Goal: Task Accomplishment & Management: Complete application form

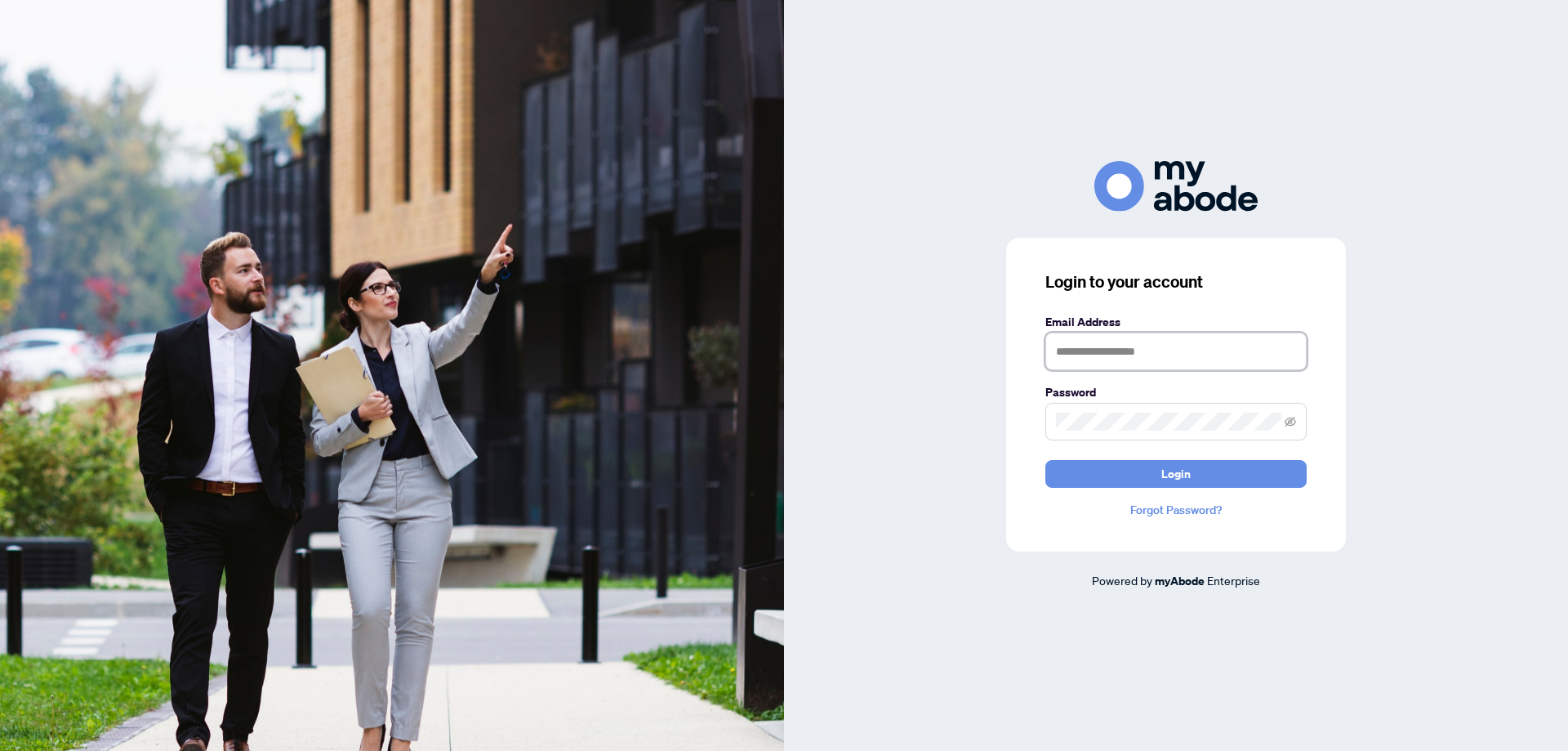
click at [1070, 355] on input "text" at bounding box center [1176, 351] width 262 height 37
type input "**********"
click at [1294, 421] on icon "eye-invisible" at bounding box center [1291, 421] width 12 height 12
click at [1296, 418] on icon "eye" at bounding box center [1291, 421] width 12 height 12
click at [1105, 479] on button "Login" at bounding box center [1176, 474] width 262 height 28
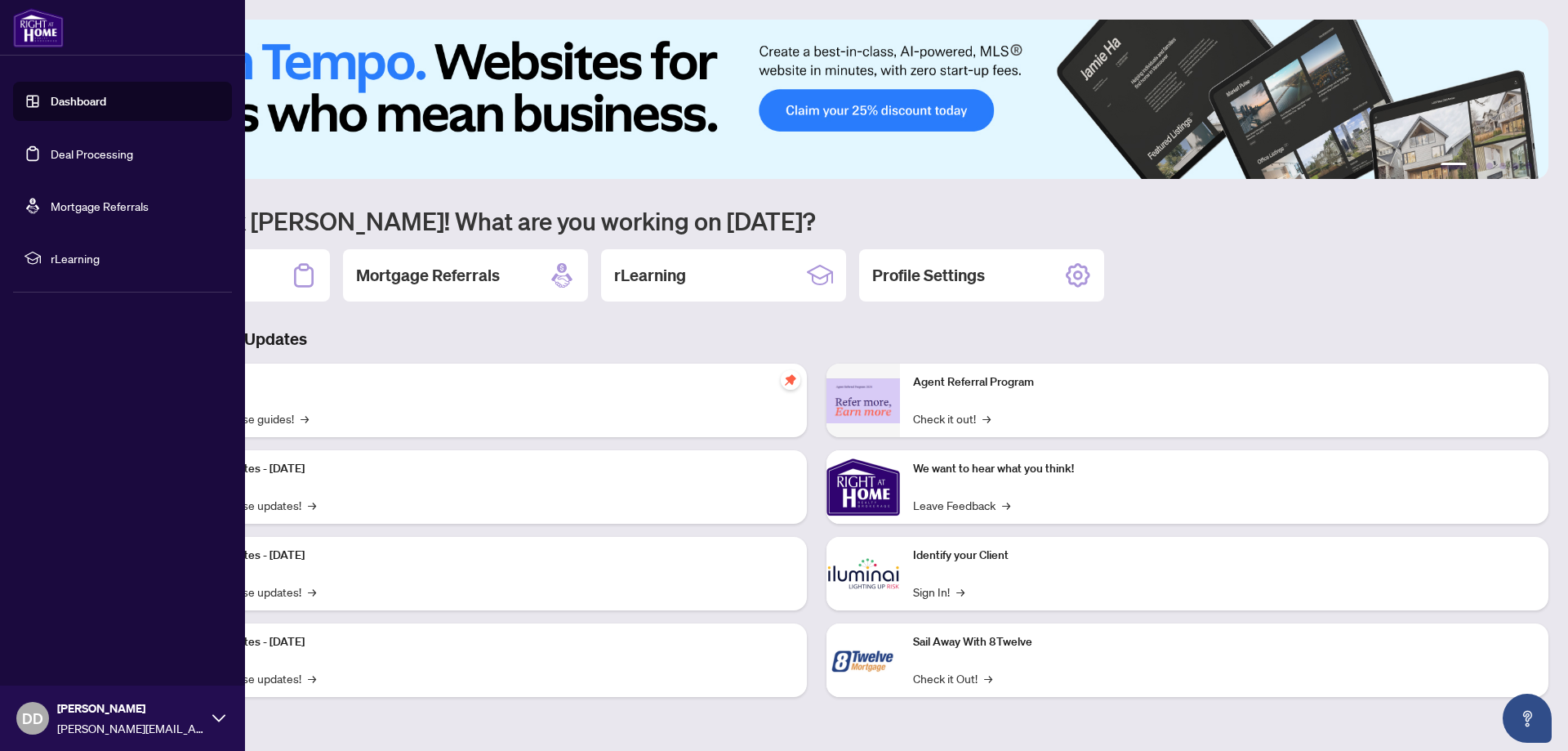
click at [75, 148] on link "Deal Processing" at bounding box center [92, 154] width 83 height 15
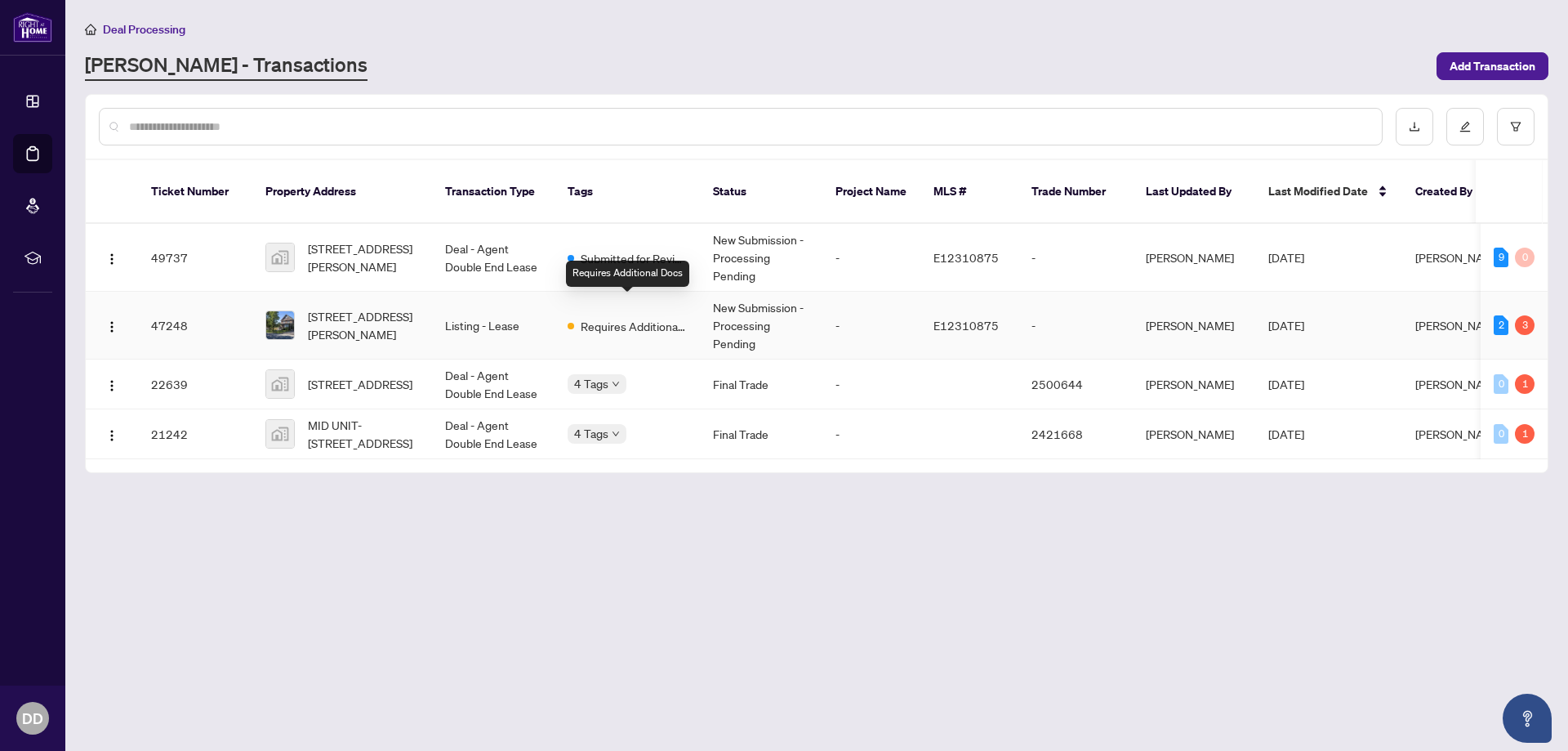
click at [649, 317] on span "Requires Additional Docs" at bounding box center [633, 326] width 107 height 18
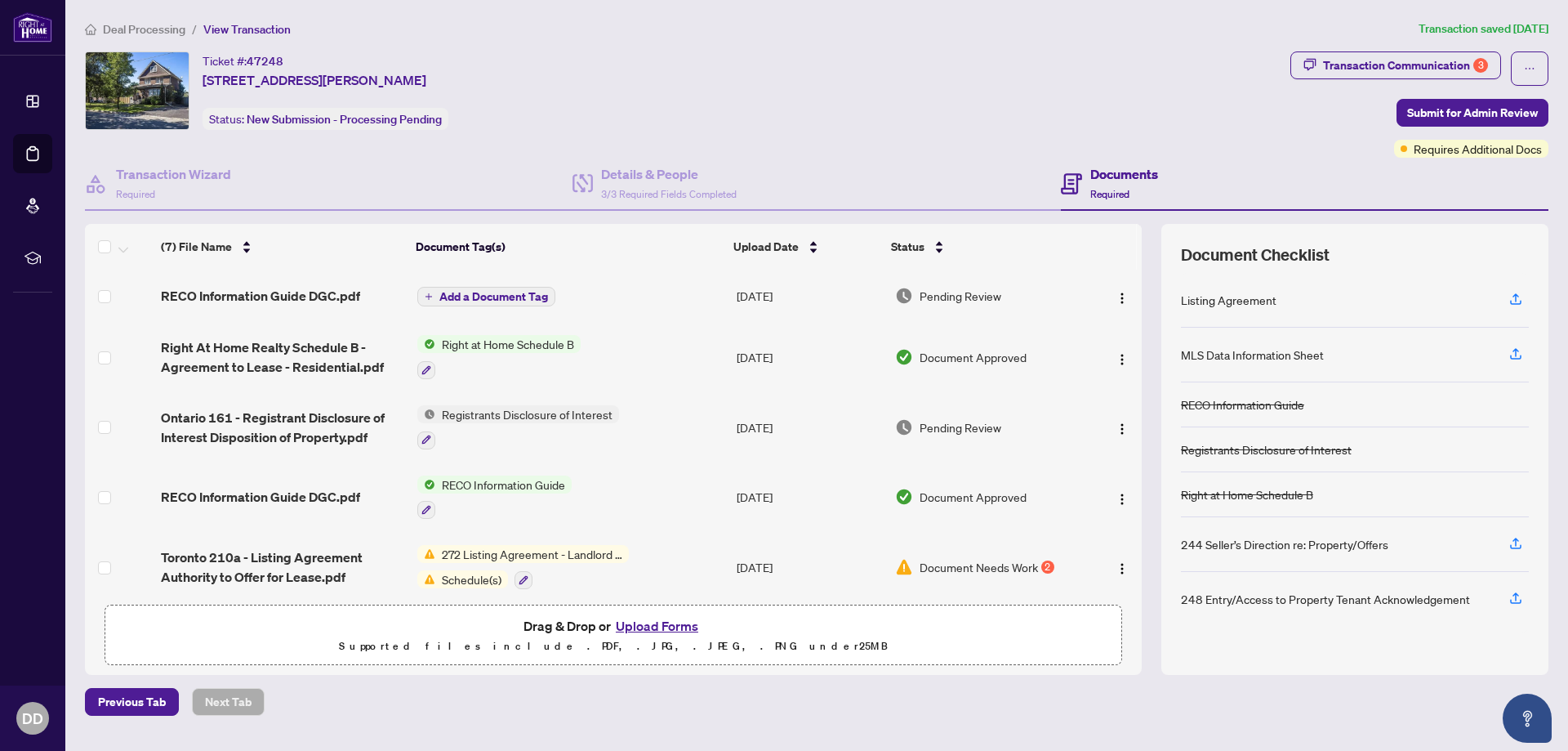
click at [956, 566] on span "Document Needs Work" at bounding box center [978, 568] width 118 height 18
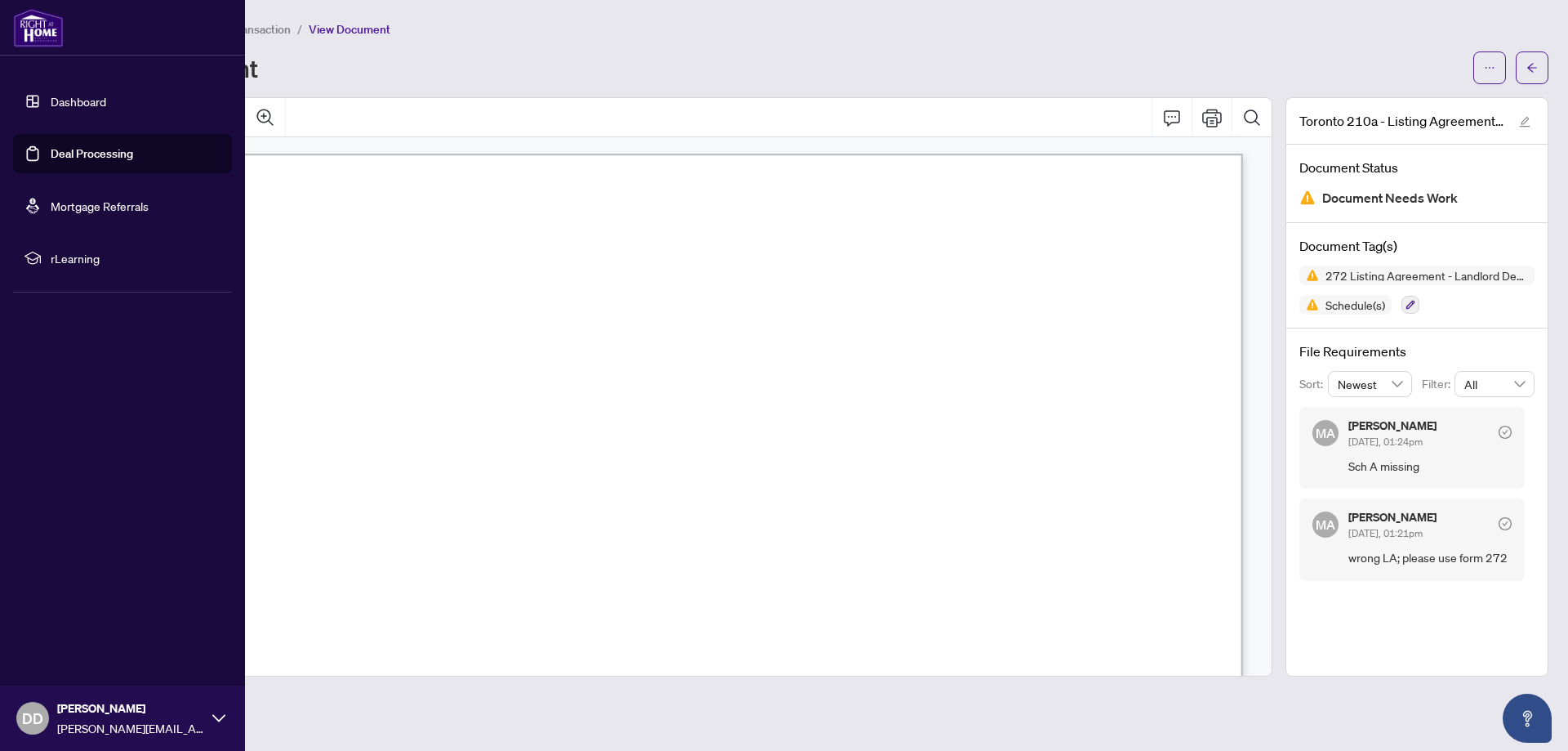
click at [69, 153] on link "Deal Processing" at bounding box center [92, 154] width 83 height 15
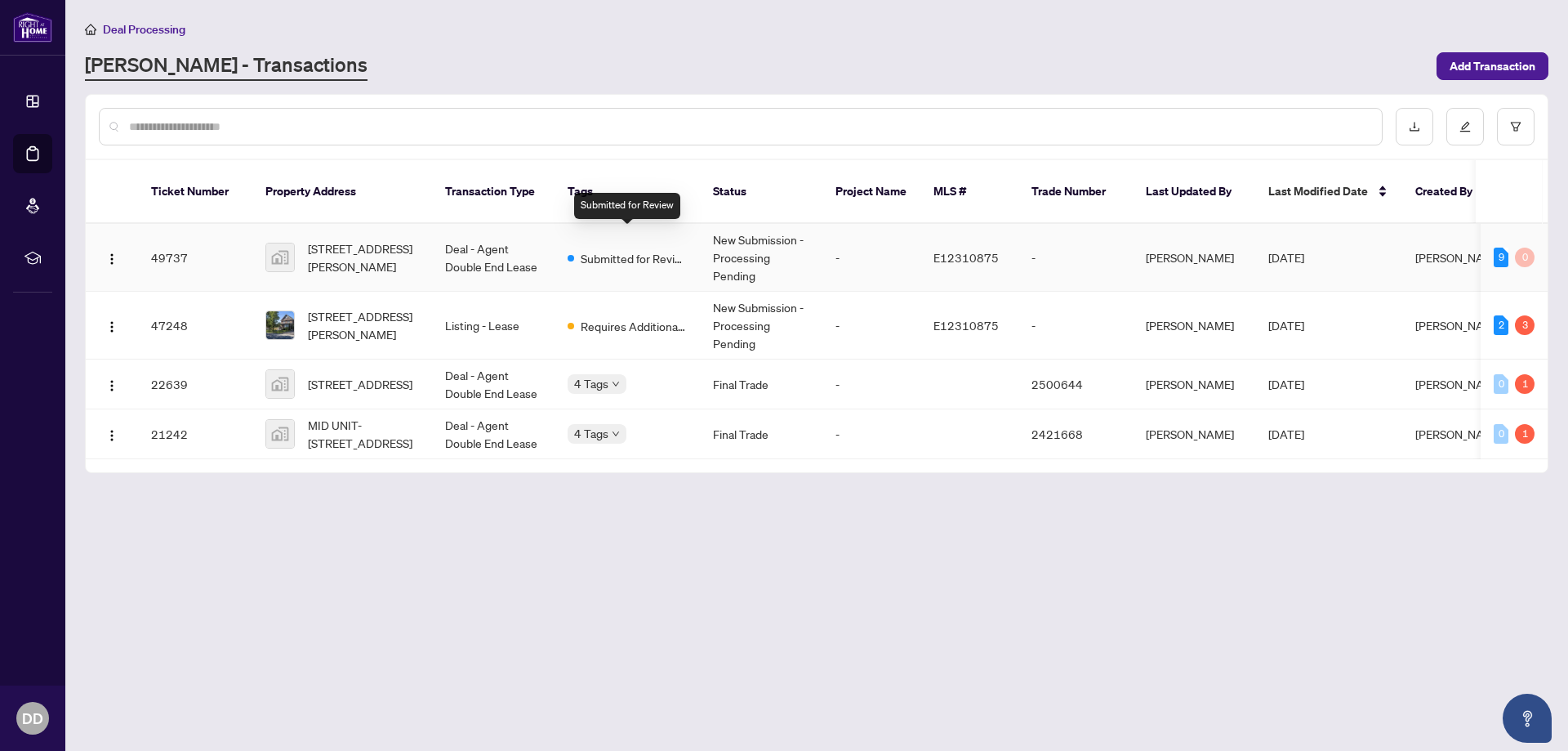
click at [631, 250] on span "Submitted for Review" at bounding box center [633, 259] width 107 height 18
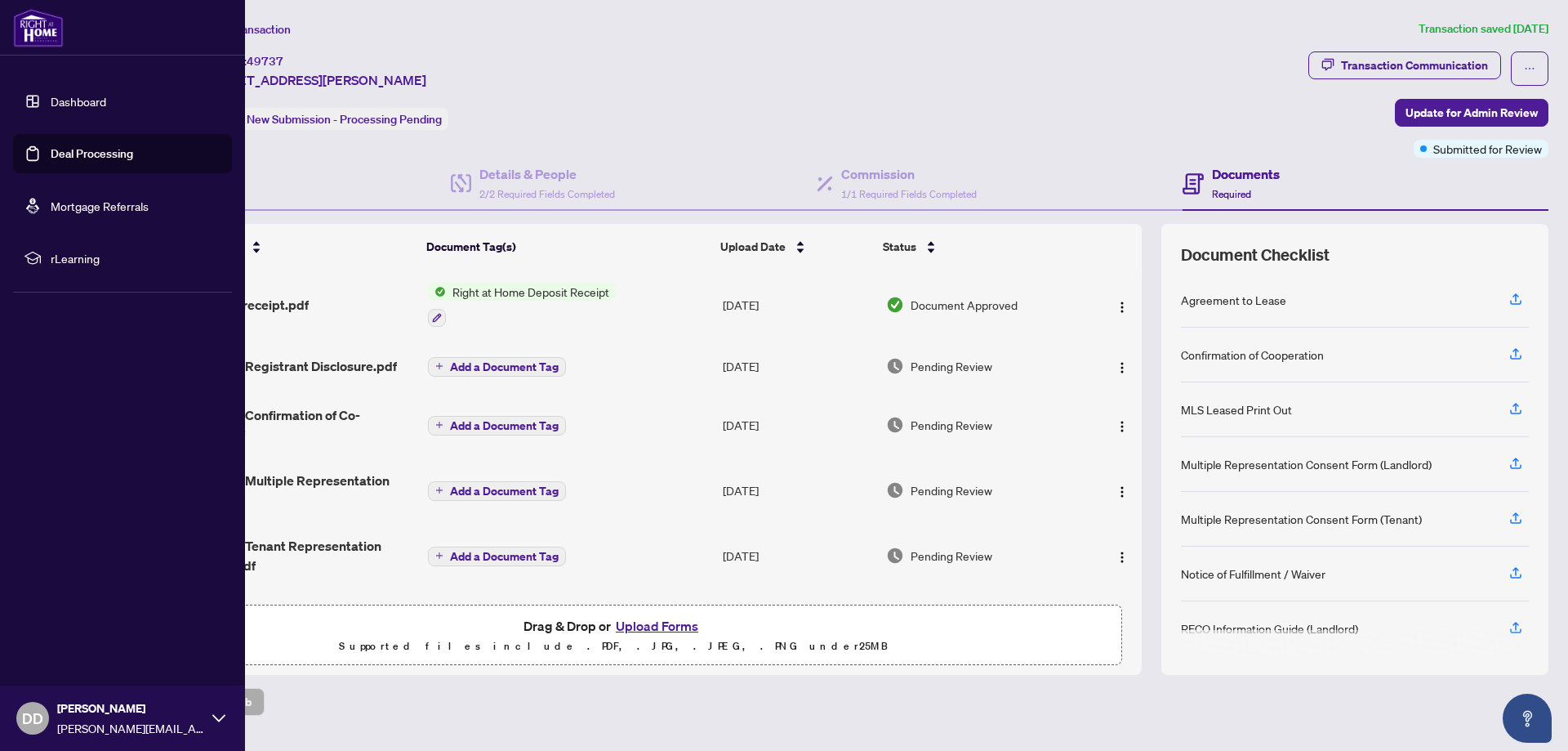
click at [102, 153] on link "Deal Processing" at bounding box center [92, 154] width 83 height 15
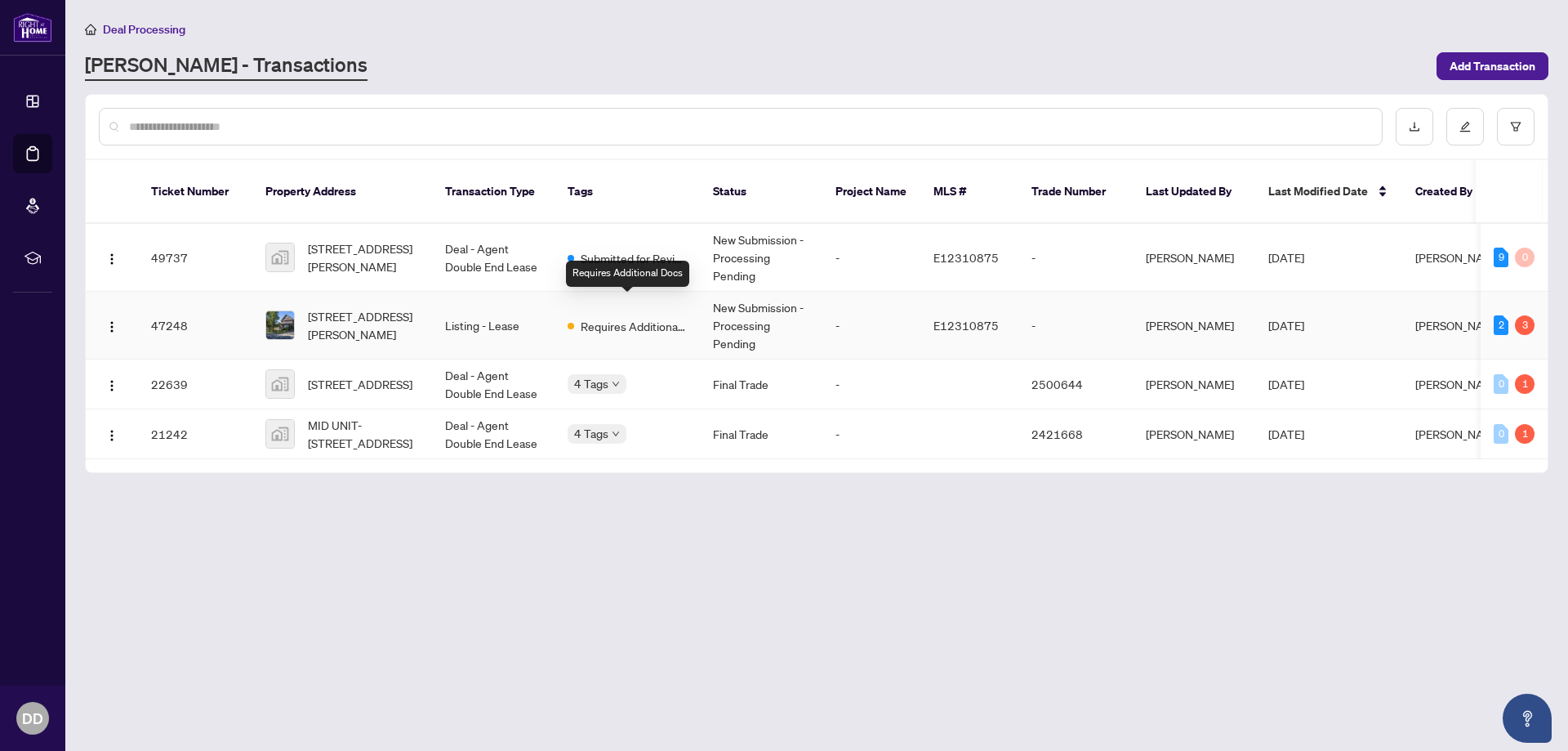
click at [631, 317] on span "Requires Additional Docs" at bounding box center [633, 326] width 107 height 18
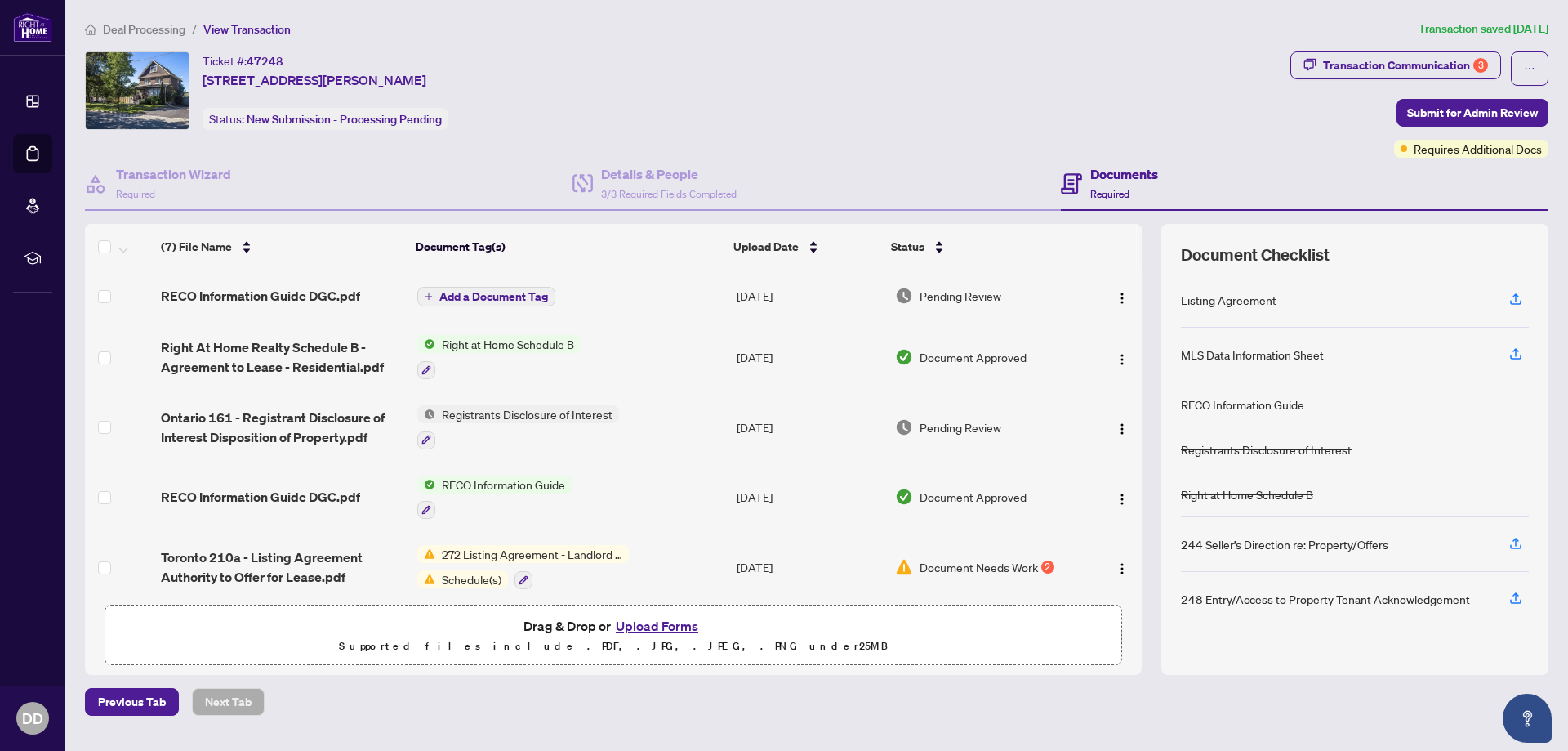
click at [964, 566] on span "Document Needs Work" at bounding box center [978, 568] width 118 height 18
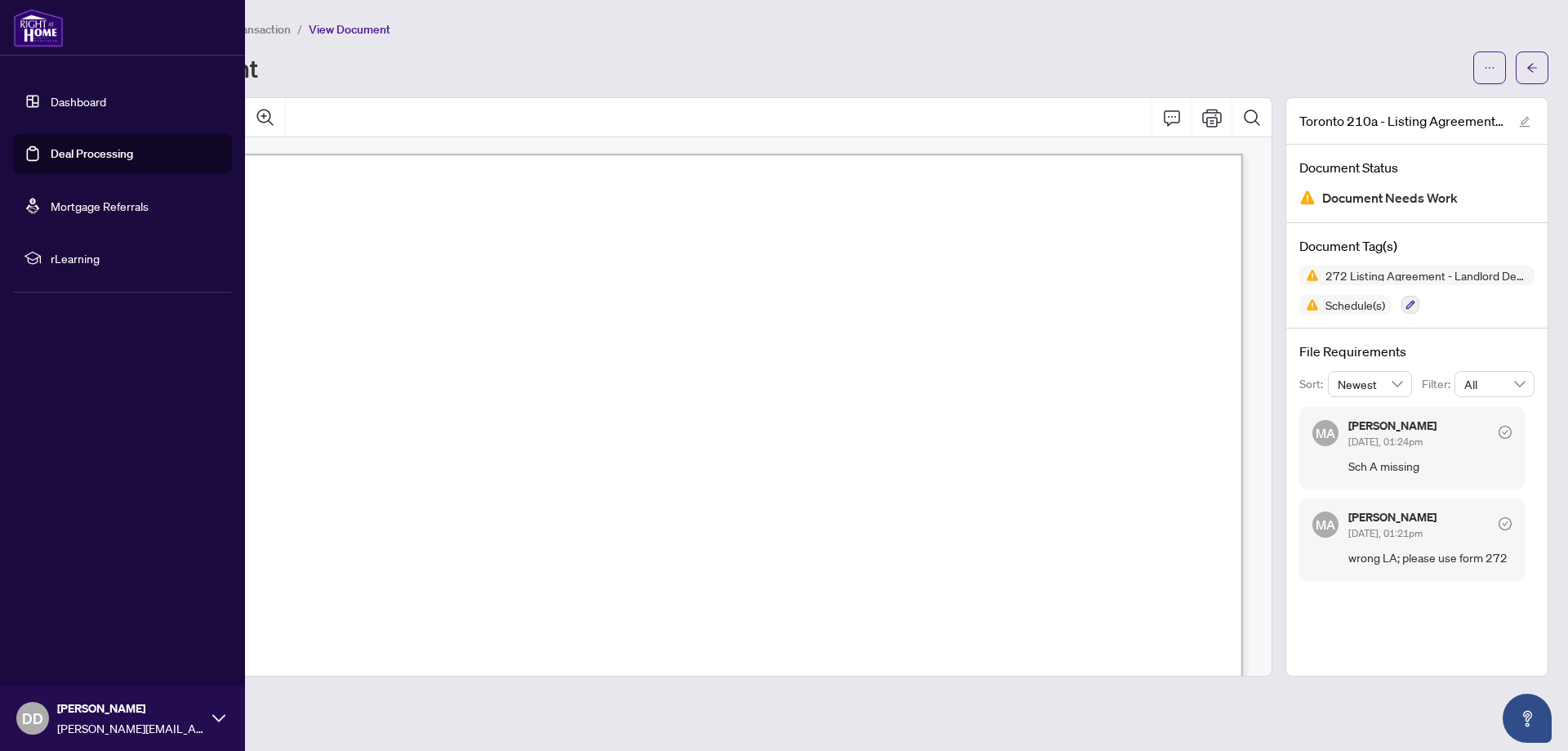
click at [64, 153] on link "Deal Processing" at bounding box center [92, 154] width 83 height 15
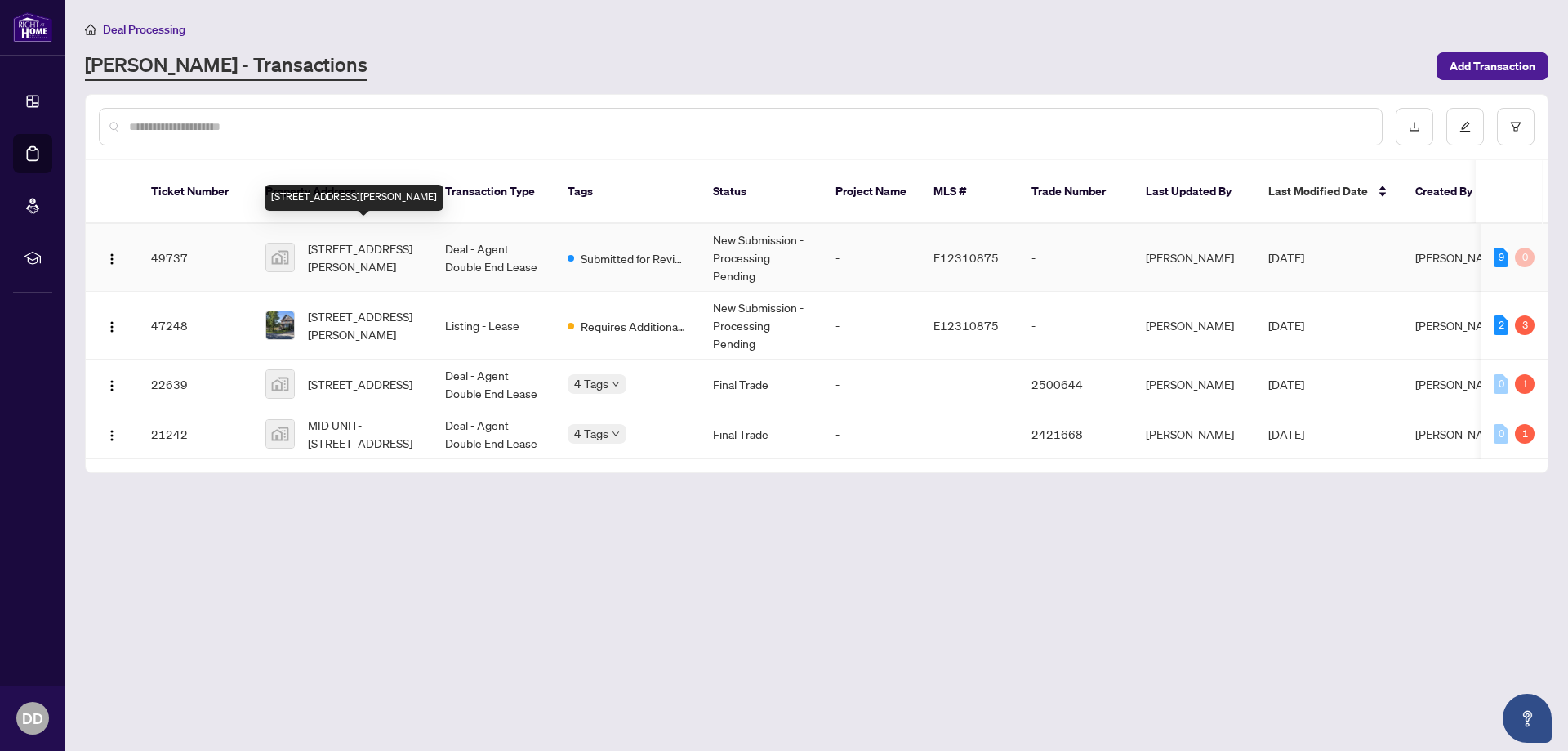
click at [353, 240] on span "[STREET_ADDRESS][PERSON_NAME]" at bounding box center [363, 258] width 111 height 36
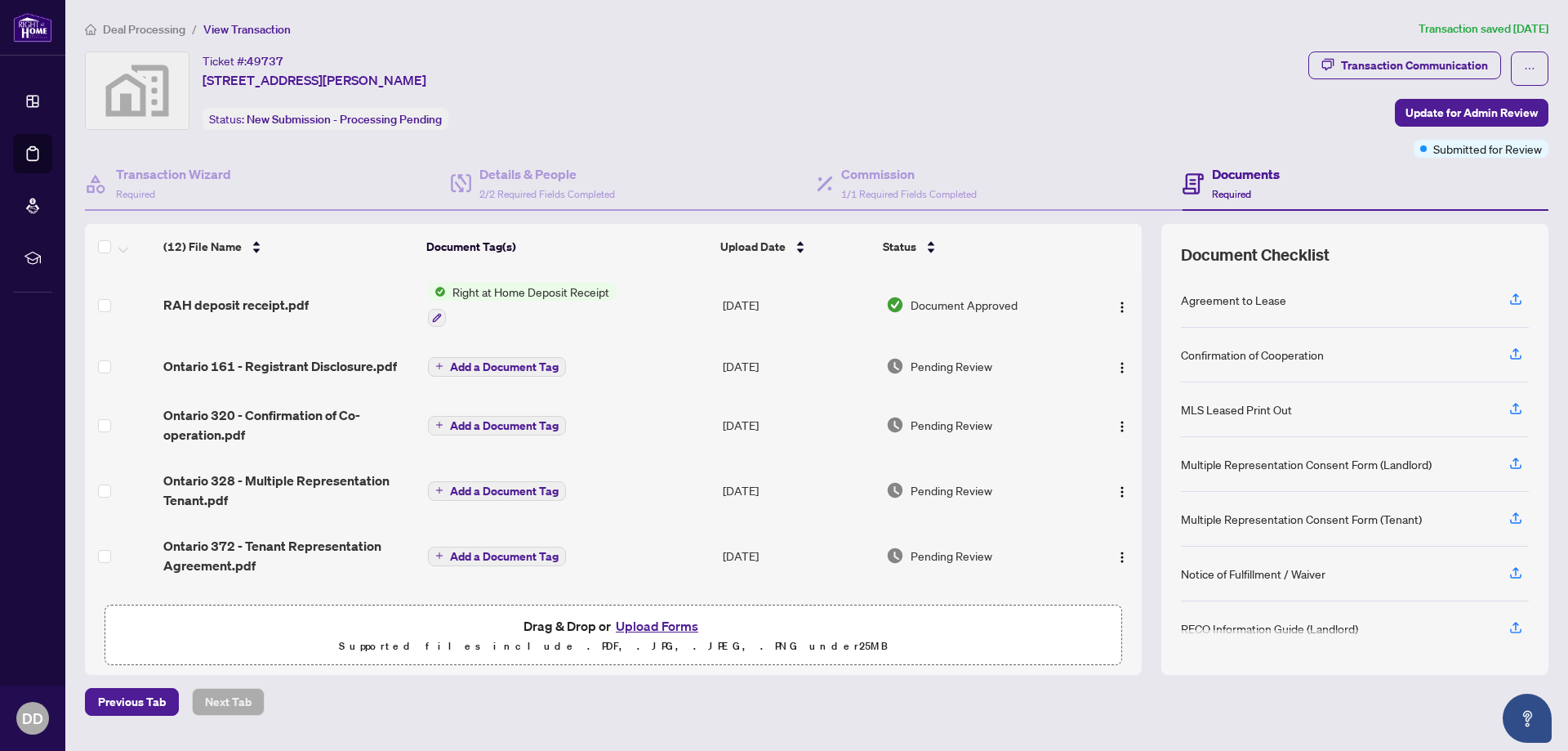
click at [641, 625] on button "Upload Forms" at bounding box center [657, 626] width 92 height 21
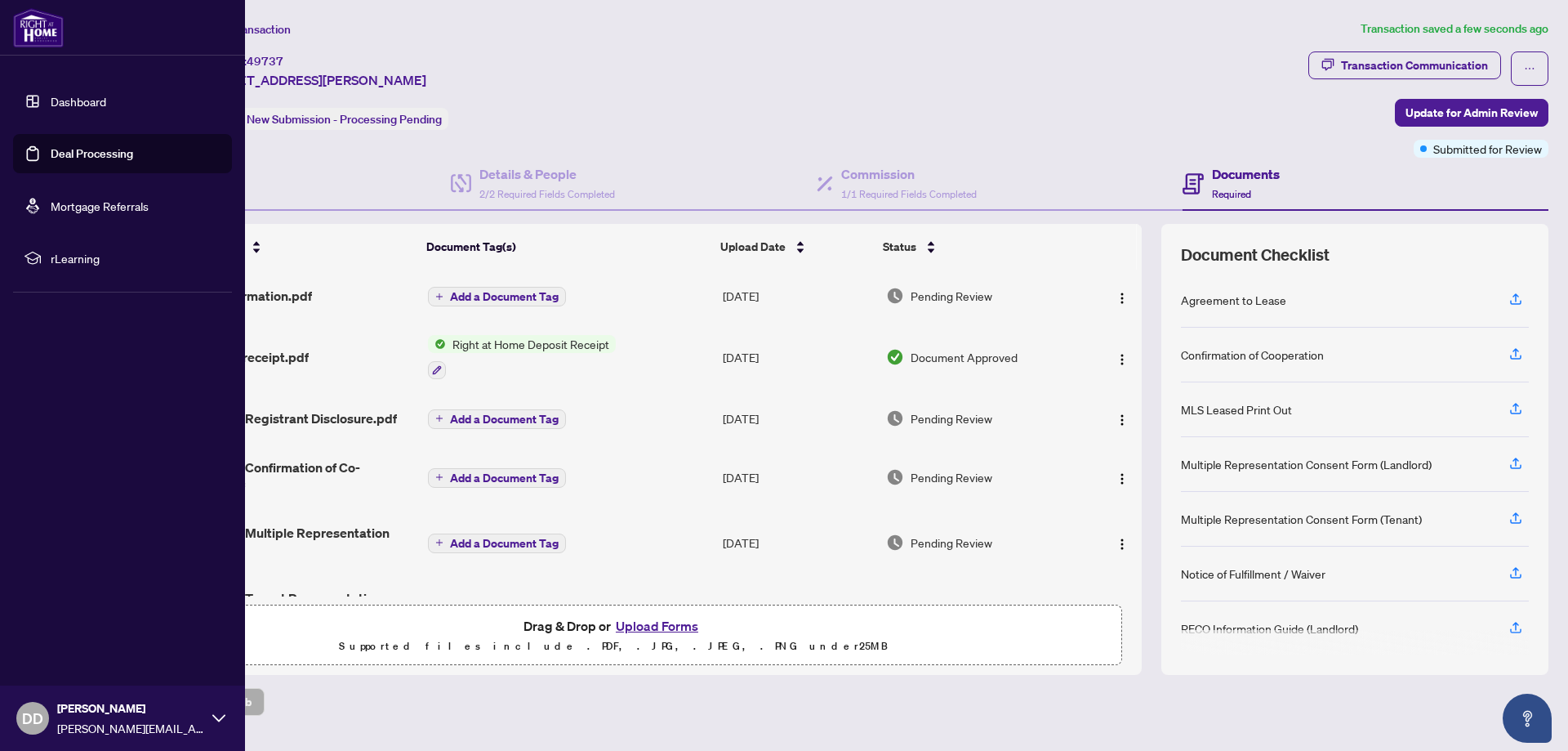
click at [87, 150] on link "Deal Processing" at bounding box center [92, 154] width 83 height 15
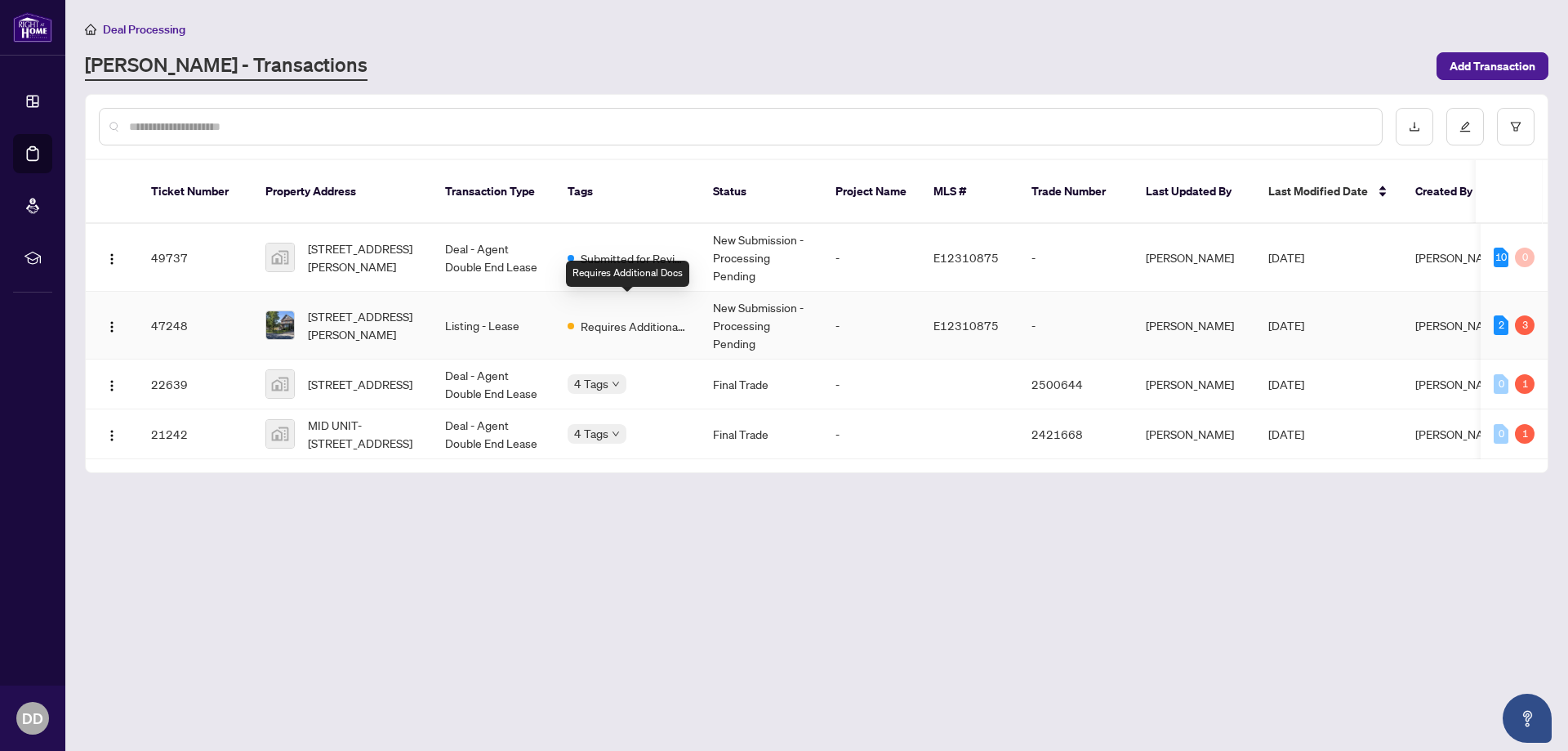
click at [620, 317] on span "Requires Additional Docs" at bounding box center [633, 326] width 107 height 18
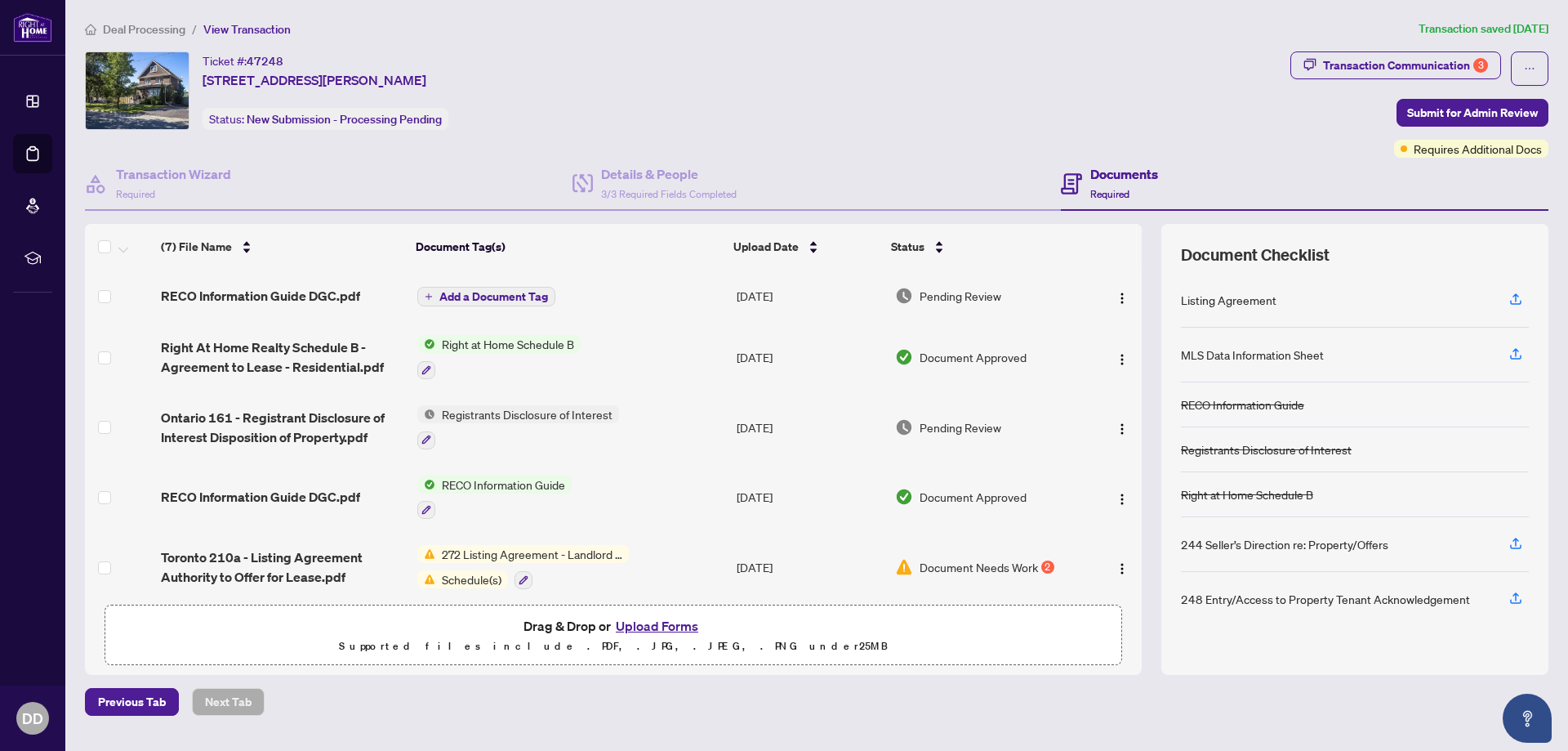
click at [969, 567] on span "Document Needs Work" at bounding box center [978, 568] width 118 height 18
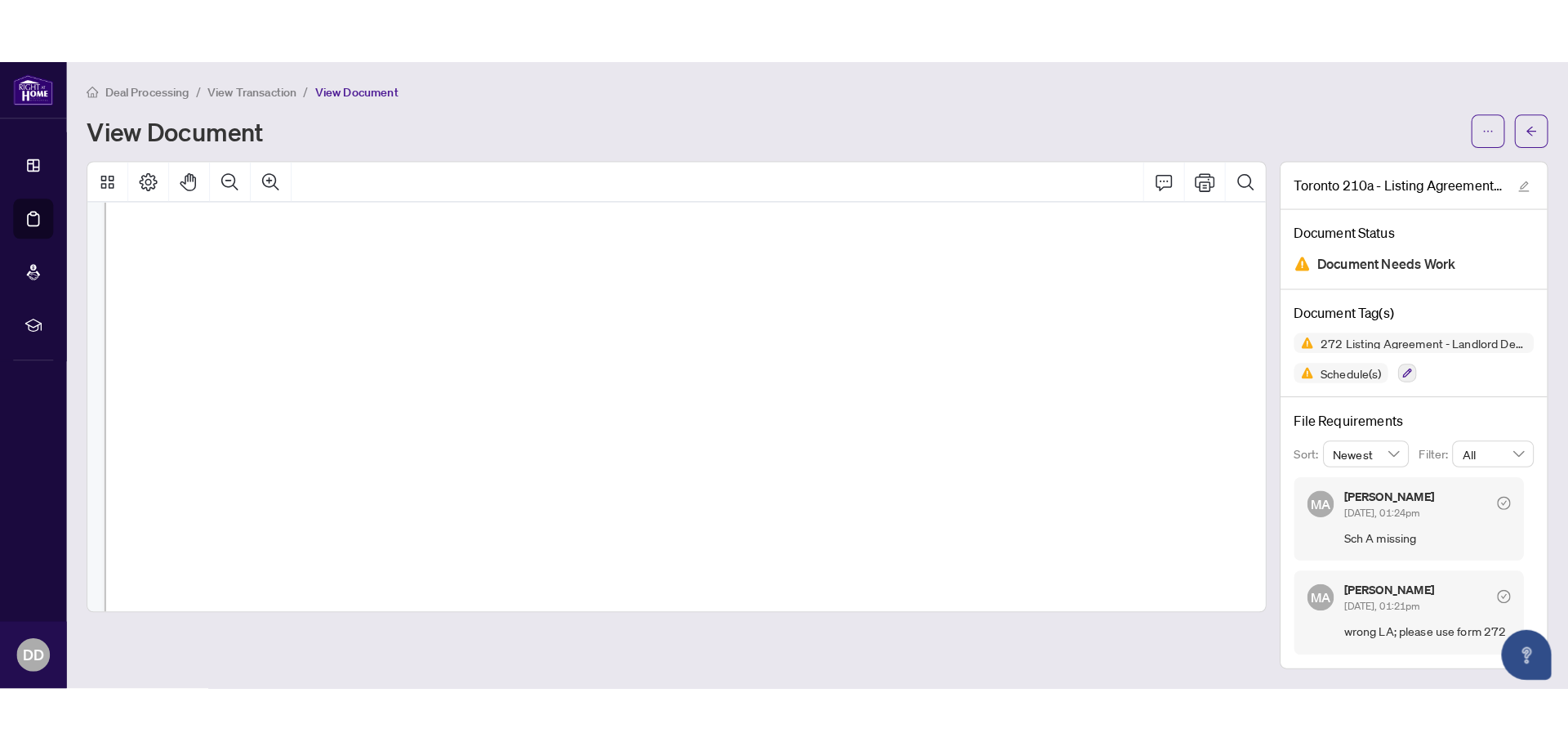
scroll to position [3277, 0]
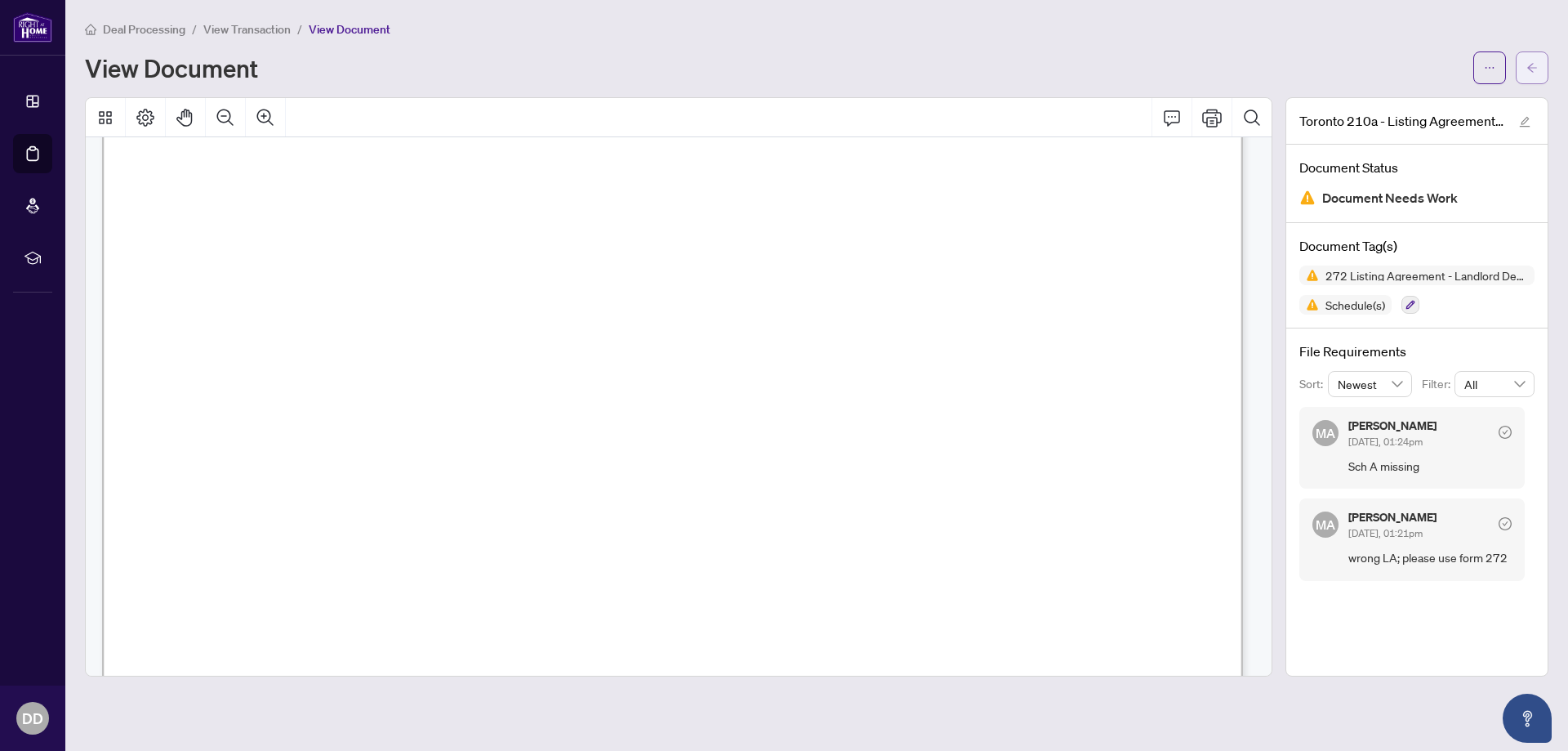
click at [1533, 69] on icon "arrow-left" at bounding box center [1532, 68] width 12 height 12
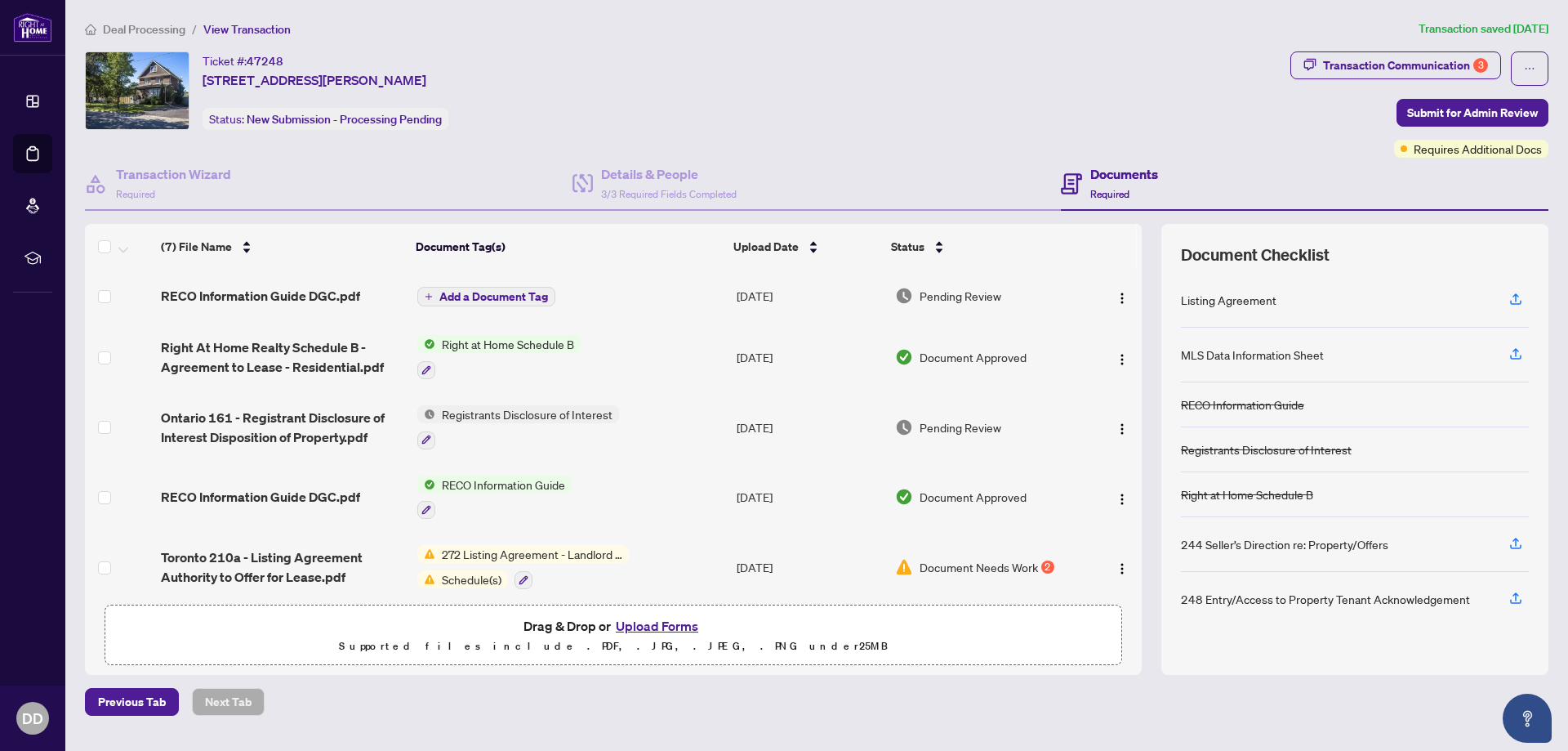
click at [659, 623] on button "Upload Forms" at bounding box center [657, 626] width 92 height 21
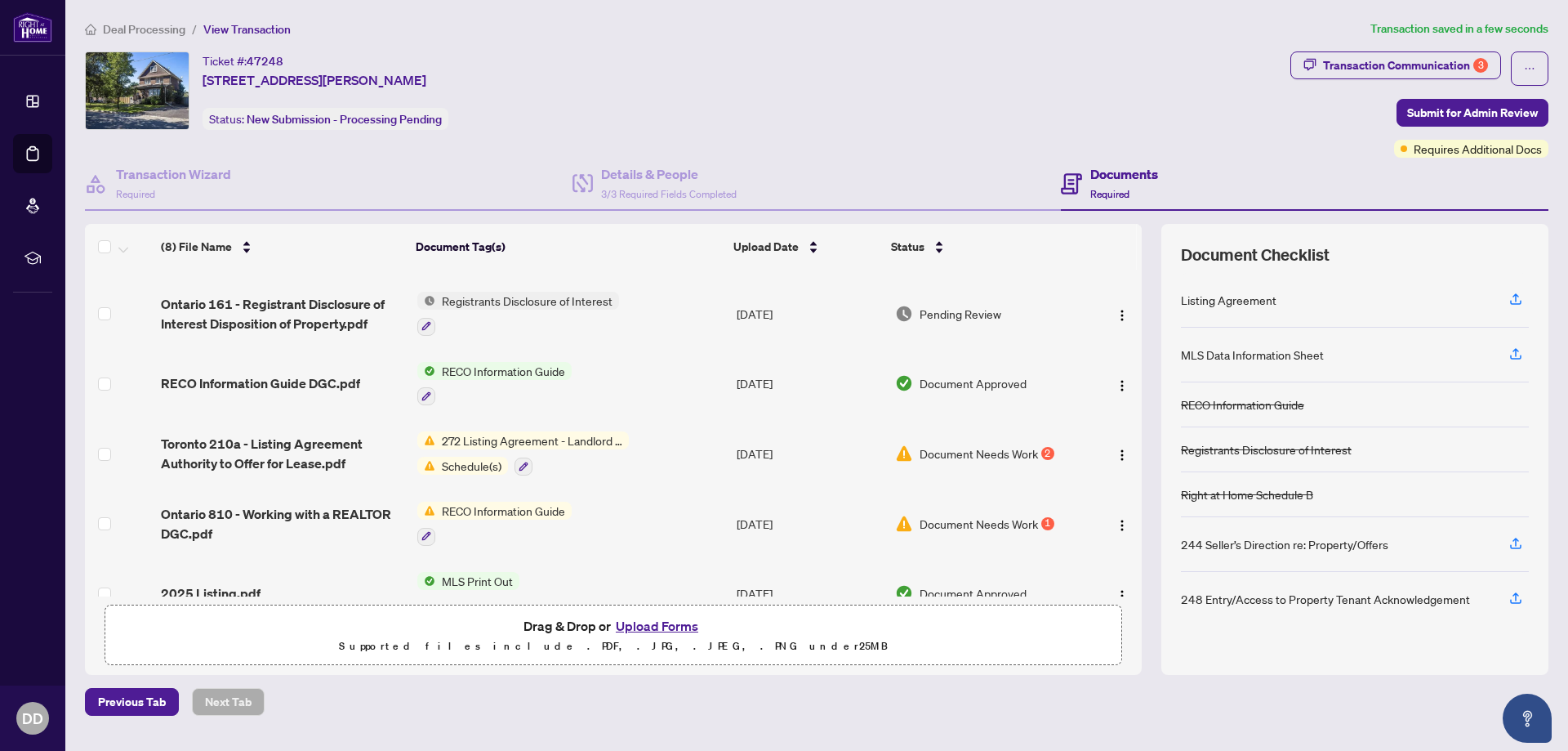
scroll to position [200, 0]
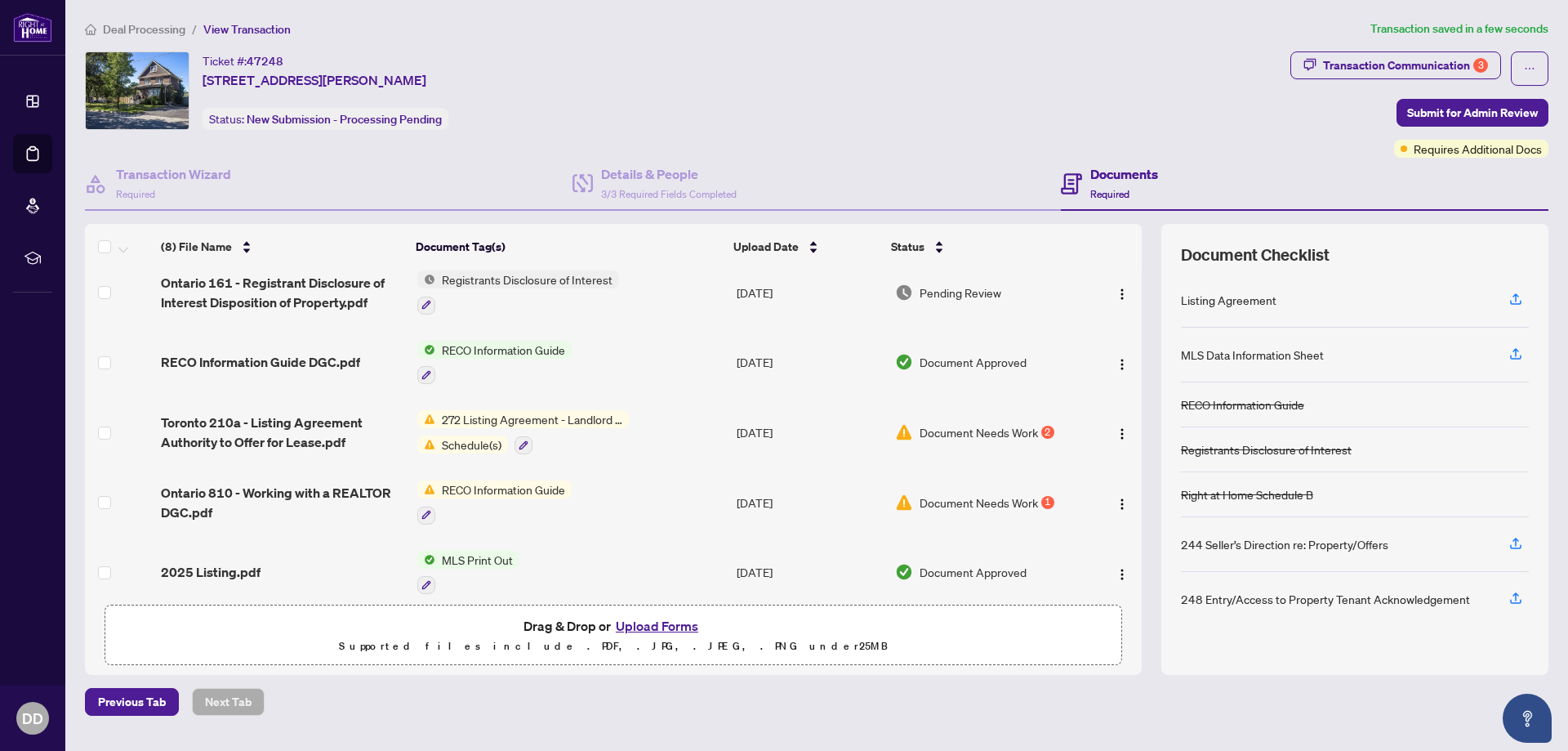
click at [973, 435] on span "Document Needs Work" at bounding box center [978, 432] width 118 height 18
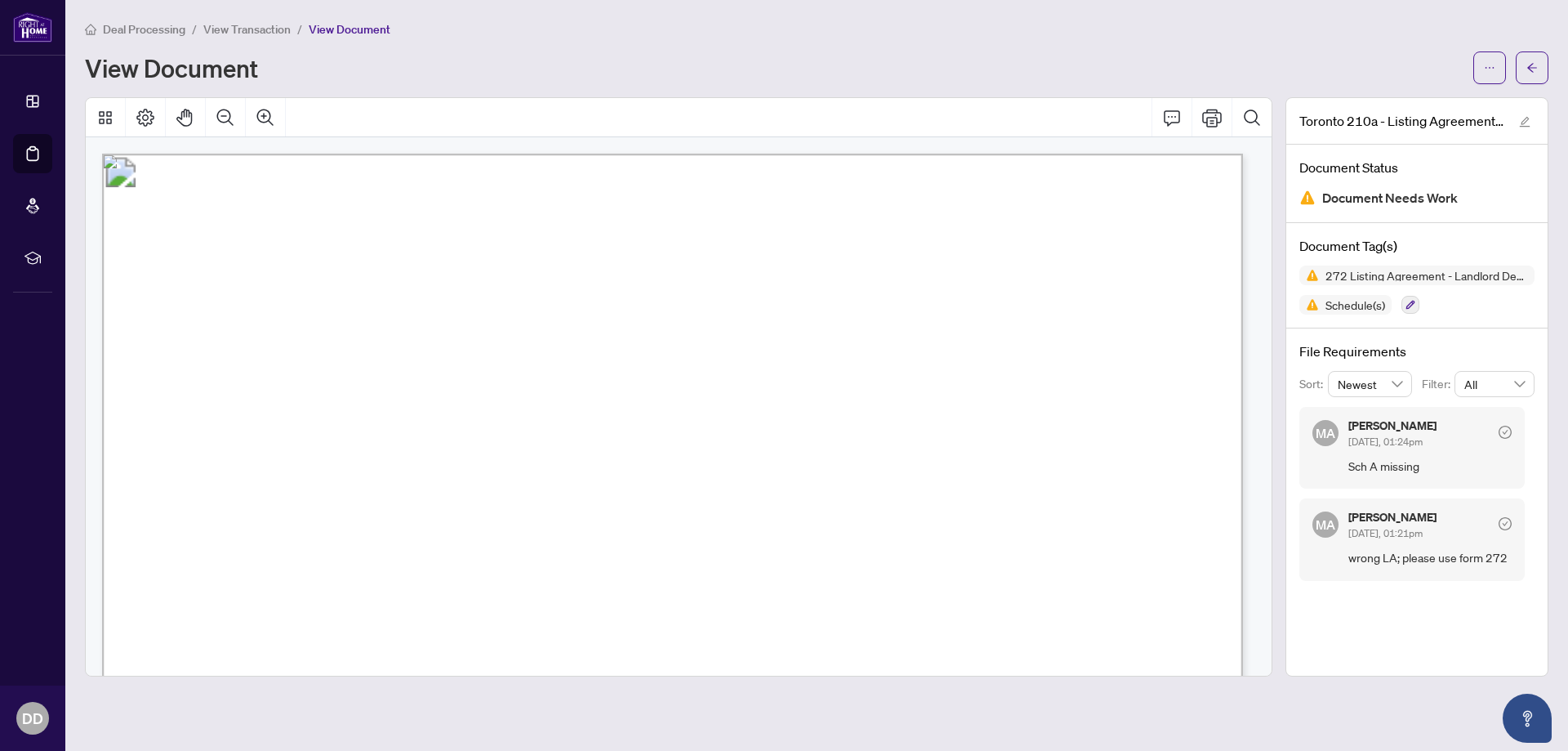
click at [1401, 607] on div "Toronto 210a - Listing Agreement Authority to Offer for Lease.pdf Document Stat…" at bounding box center [1417, 387] width 263 height 579
click at [1501, 427] on icon "check-circle" at bounding box center [1505, 432] width 13 height 13
click at [1502, 431] on icon "check-circle" at bounding box center [1505, 432] width 13 height 13
click at [1409, 202] on span "Document Needs Work" at bounding box center [1390, 198] width 135 height 22
click at [1436, 203] on span "Document Needs Work" at bounding box center [1390, 198] width 135 height 22
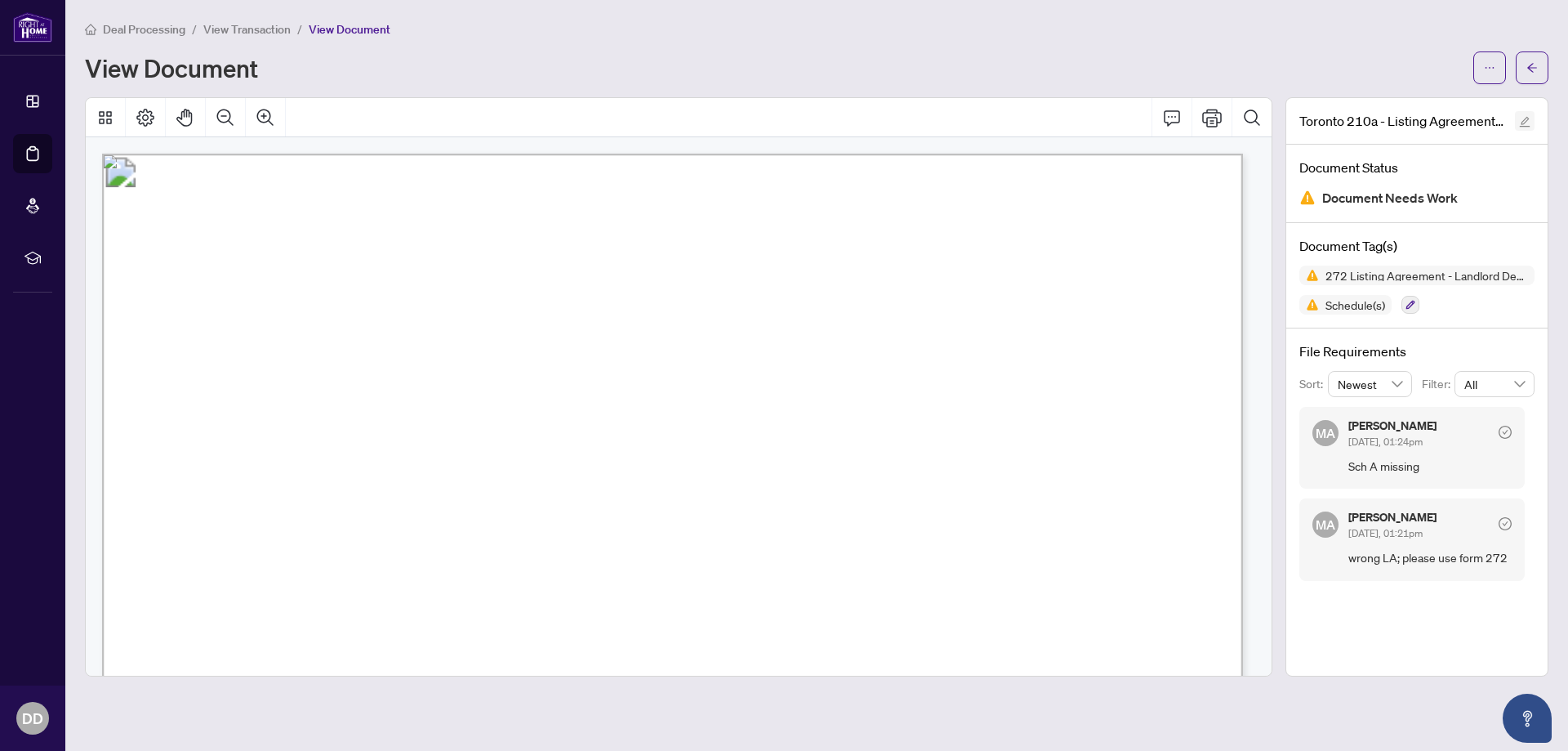
click at [1529, 123] on icon "edit" at bounding box center [1525, 121] width 12 height 12
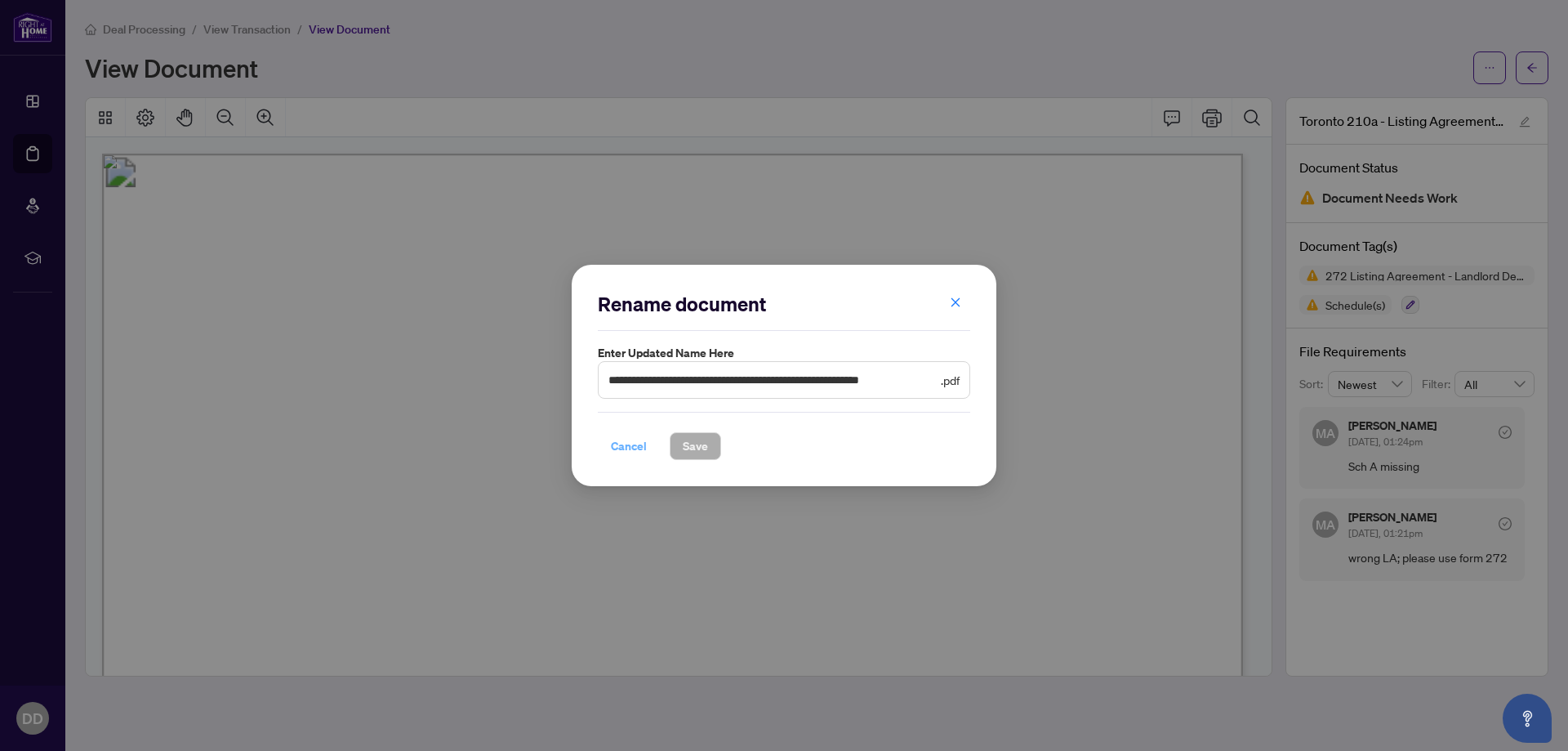
click at [631, 446] on span "Cancel" at bounding box center [629, 446] width 36 height 26
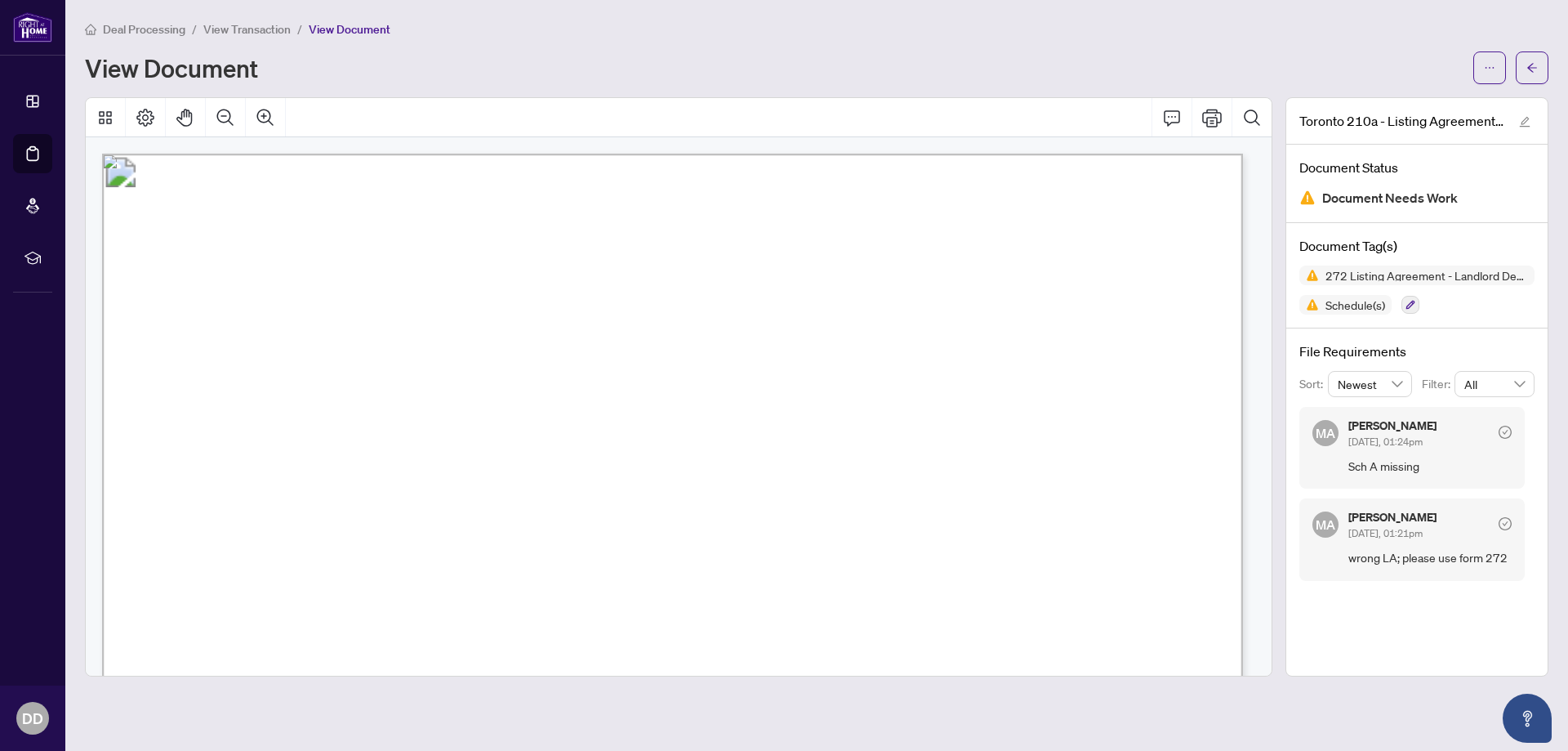
click at [1397, 616] on div "Toronto 210a - Listing Agreement Authority to Offer for Lease.pdf Document Stat…" at bounding box center [1417, 387] width 263 height 579
click at [1533, 64] on icon "arrow-left" at bounding box center [1532, 67] width 10 height 9
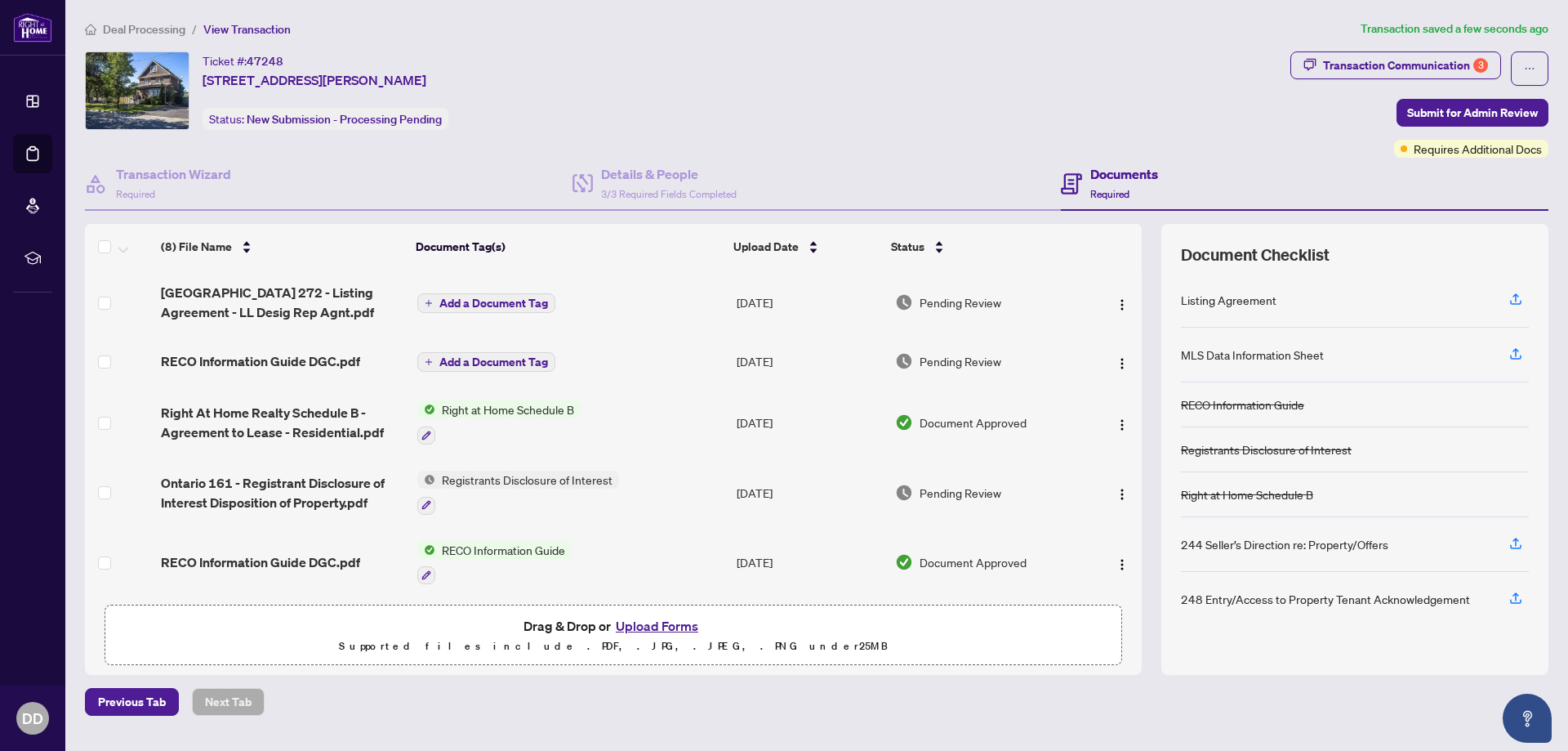
click at [1250, 302] on div "Listing Agreement" at bounding box center [1229, 300] width 96 height 18
click at [1514, 296] on icon "button" at bounding box center [1516, 297] width 7 height 8
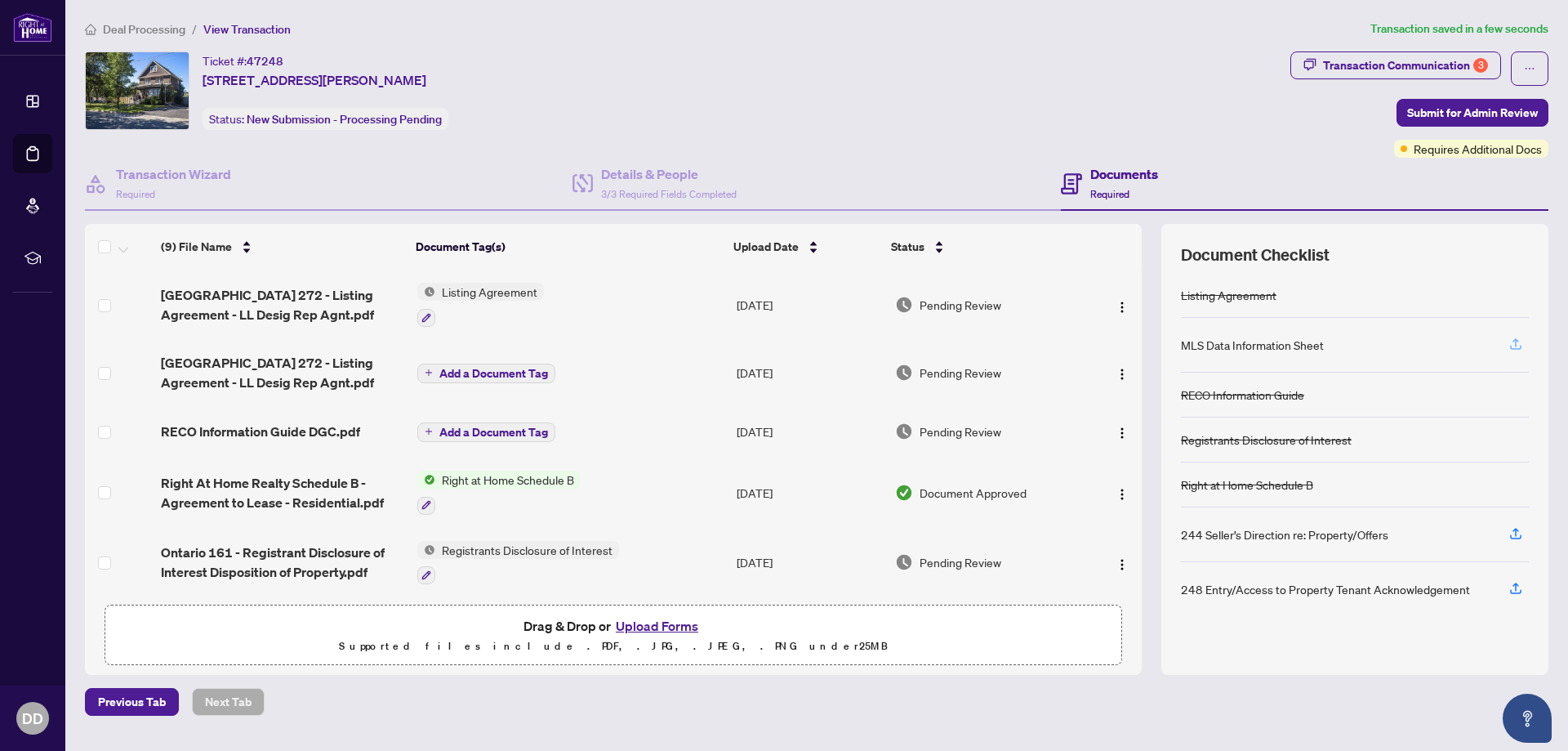
click at [1518, 341] on icon "button" at bounding box center [1516, 345] width 15 height 15
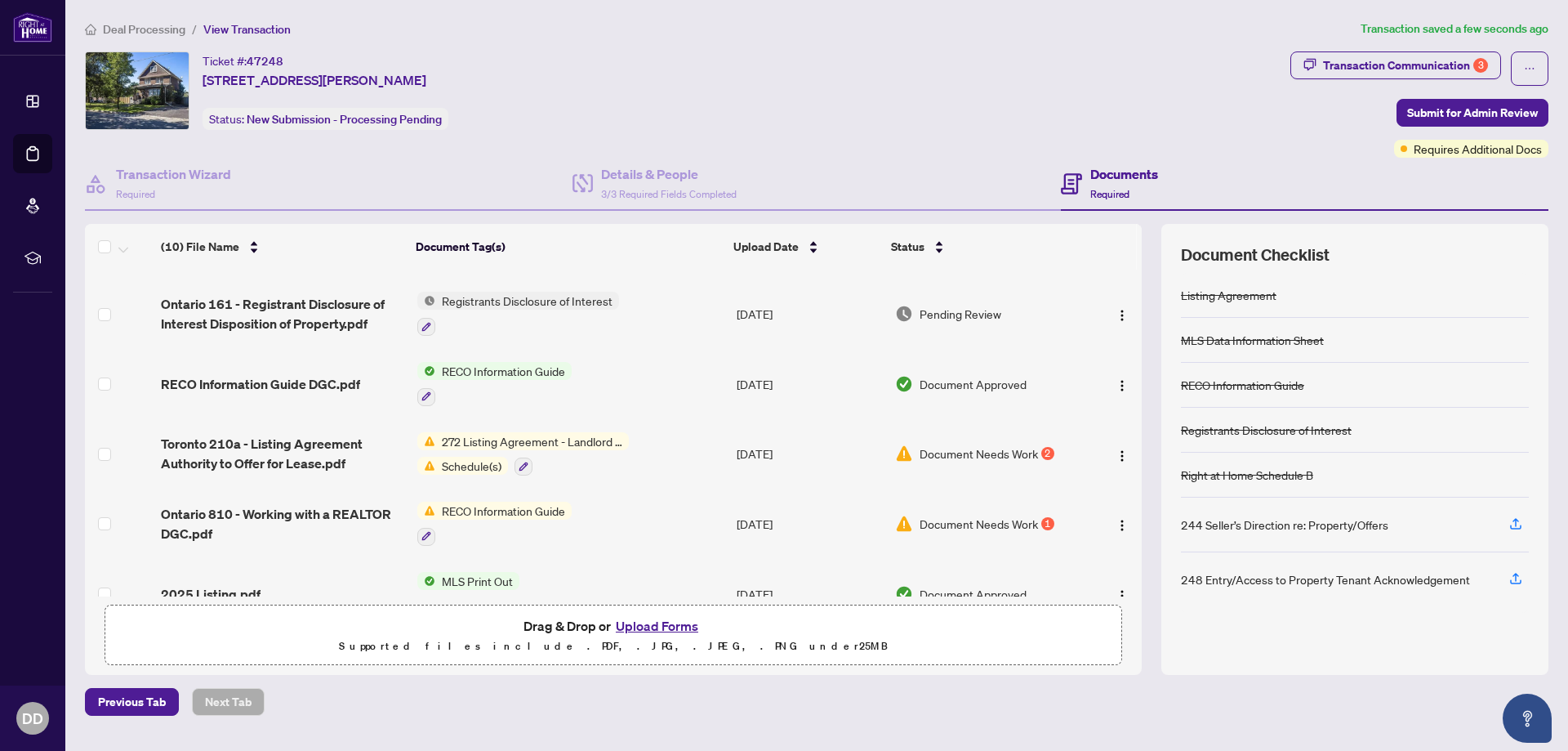
scroll to position [354, 0]
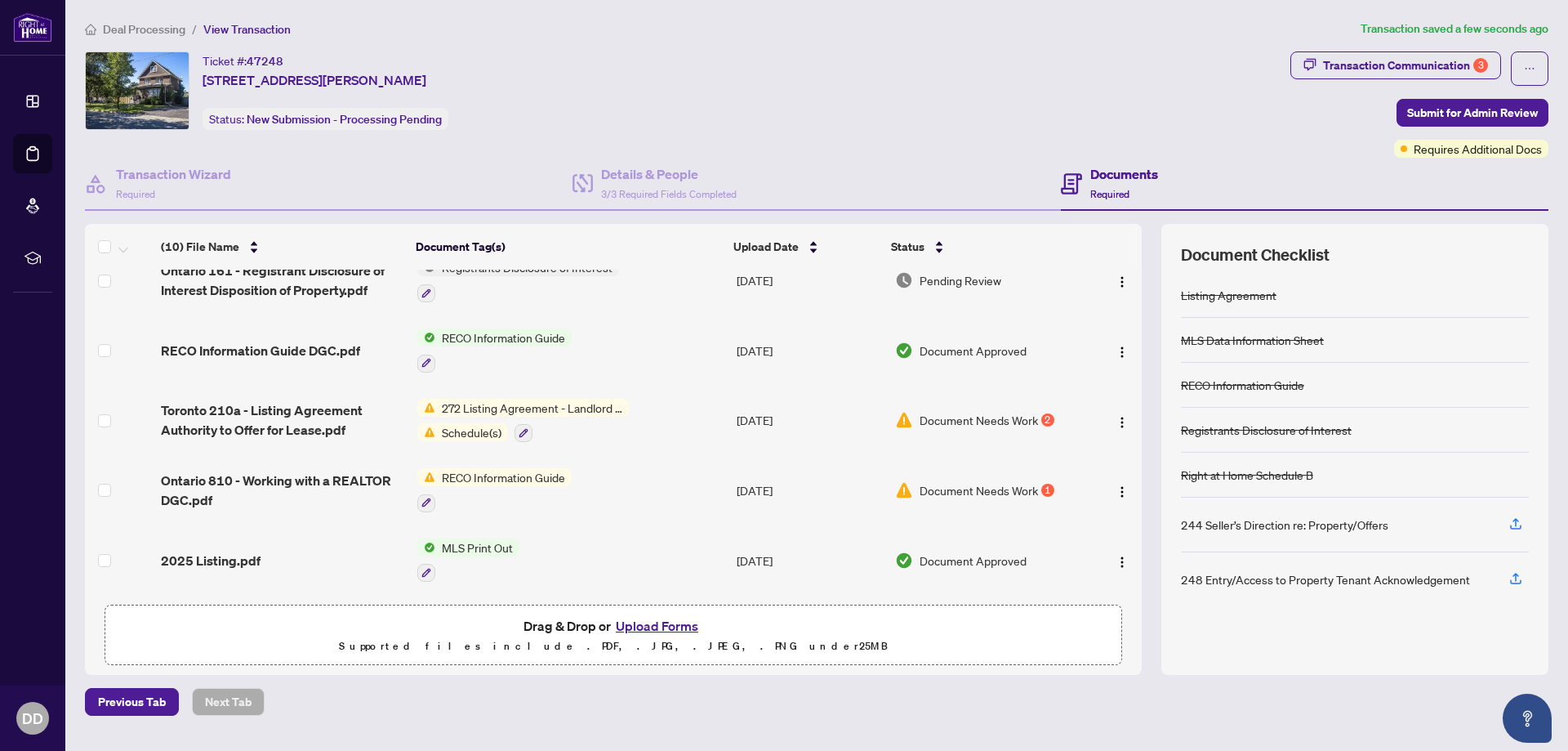
click at [926, 488] on span "Document Needs Work" at bounding box center [978, 491] width 118 height 18
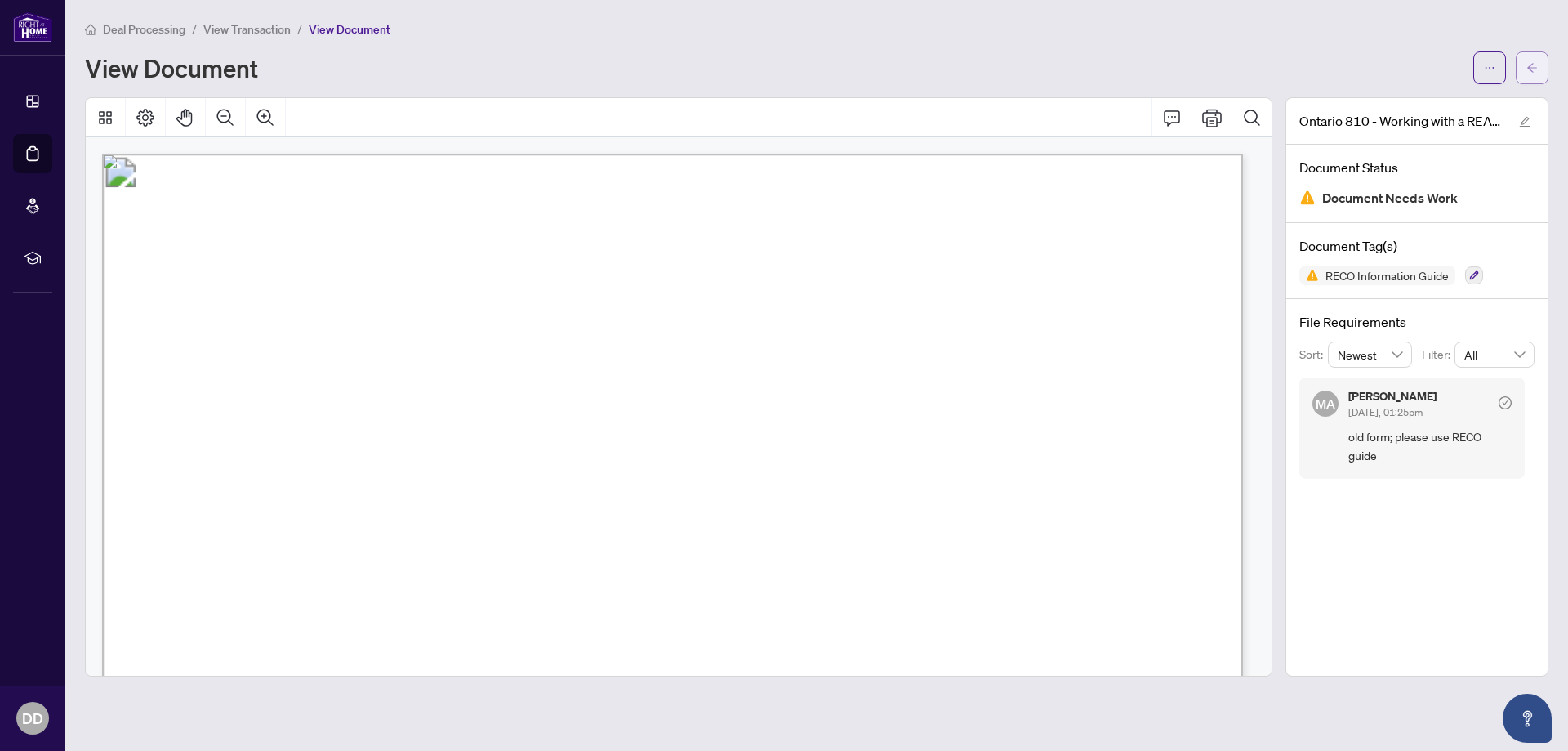
click at [1535, 64] on icon "arrow-left" at bounding box center [1532, 68] width 12 height 12
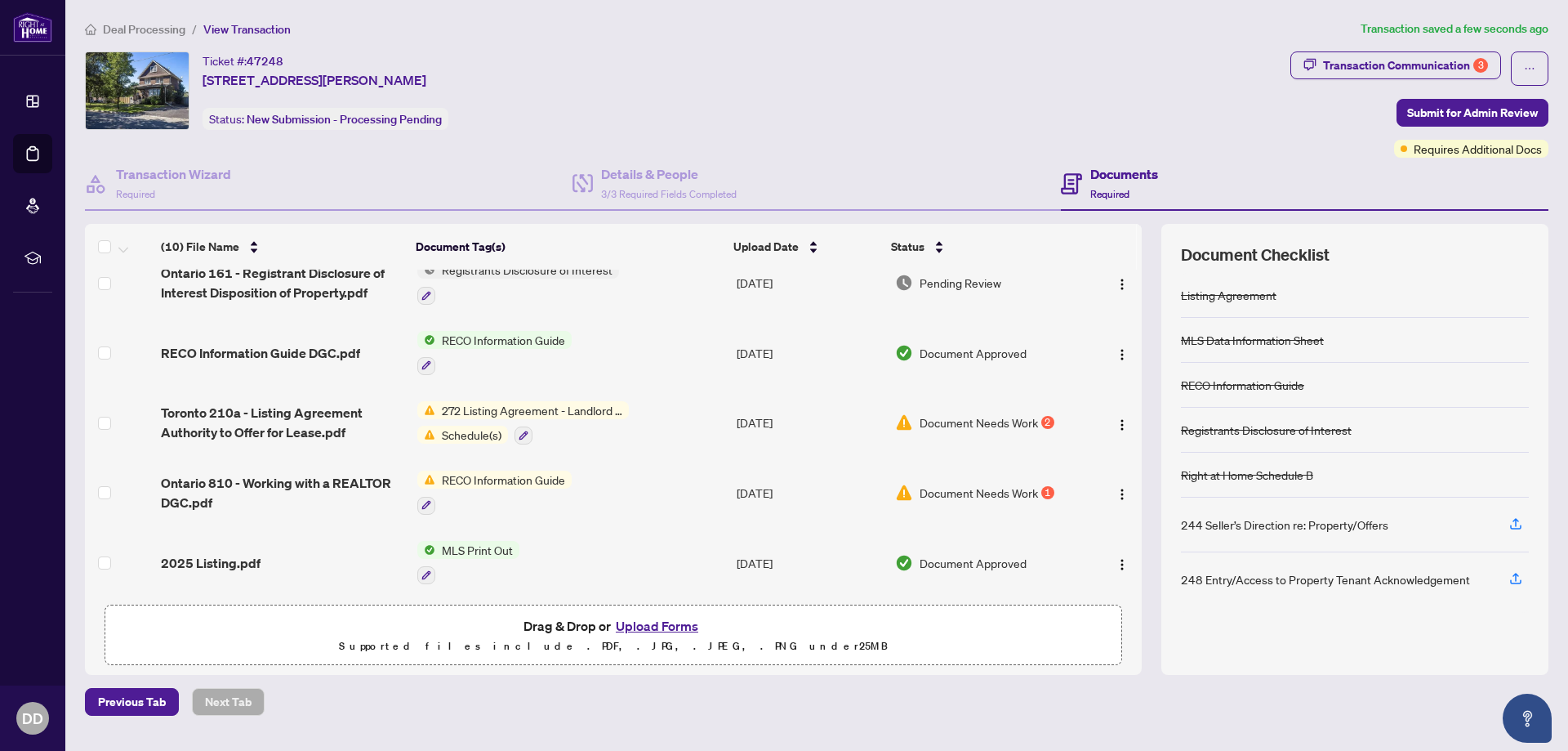
scroll to position [354, 0]
click at [652, 628] on button "Upload Forms" at bounding box center [657, 626] width 92 height 21
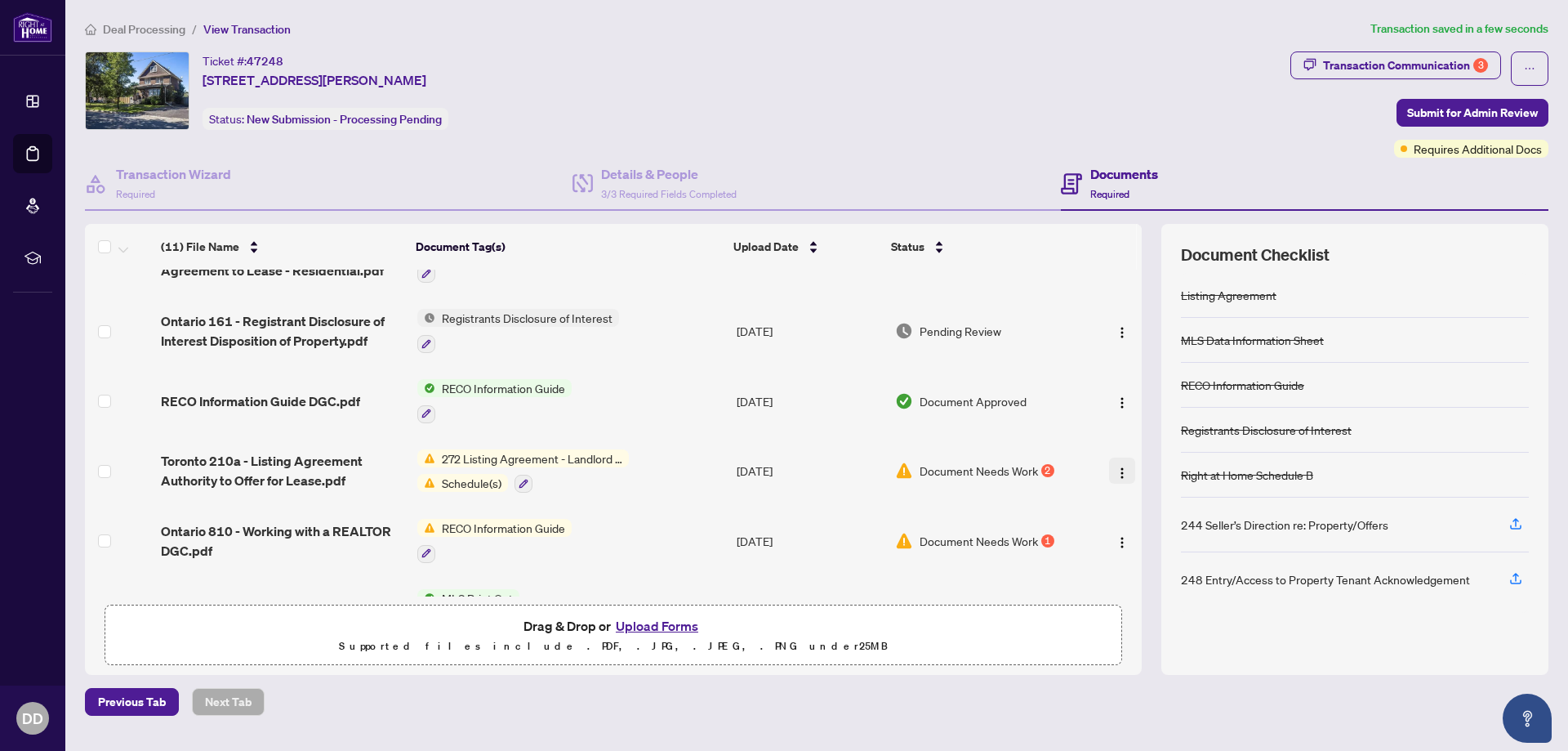
click at [1116, 467] on img "button" at bounding box center [1122, 473] width 13 height 13
click at [1021, 704] on div "Previous Tab Next Tab" at bounding box center [817, 702] width 1463 height 28
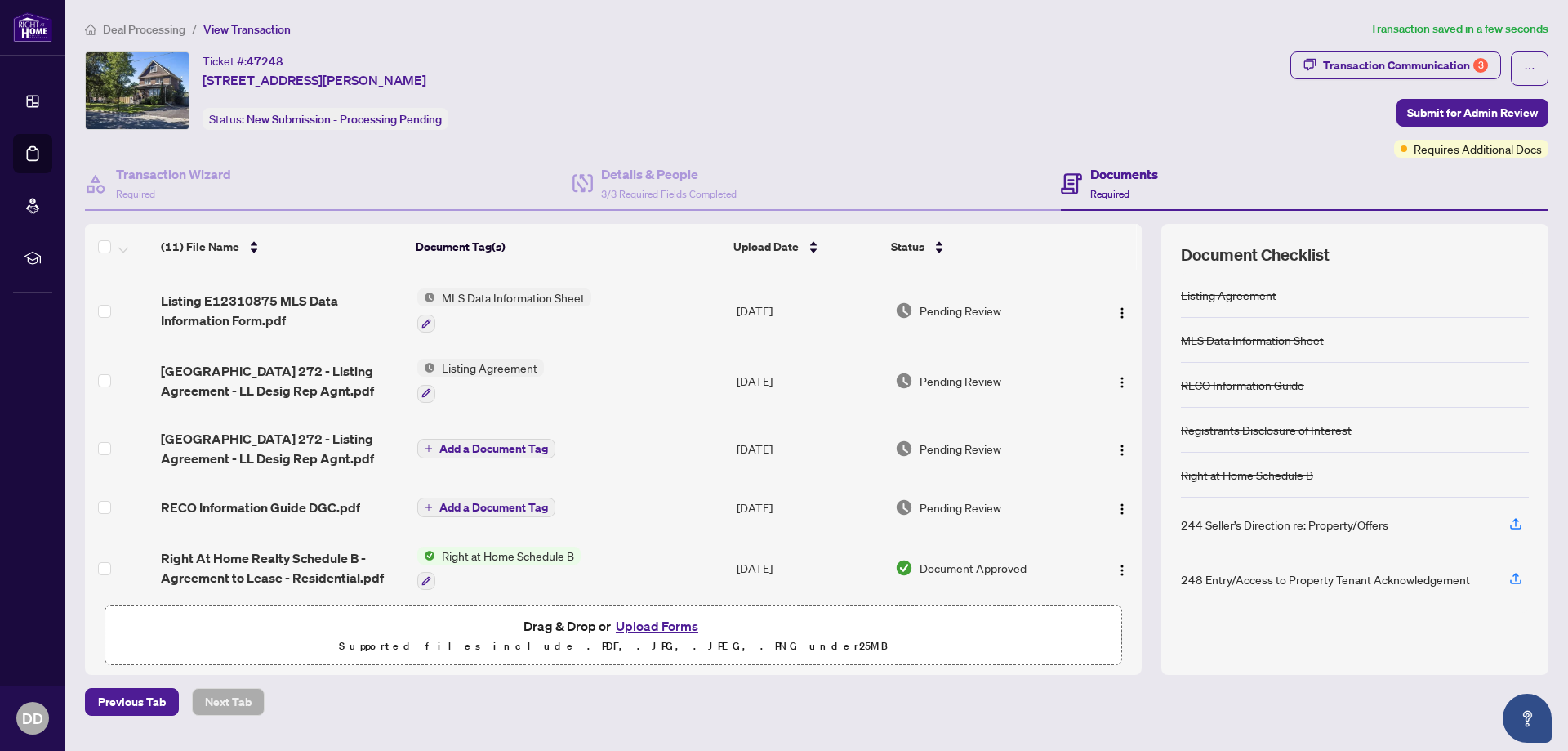
scroll to position [0, 0]
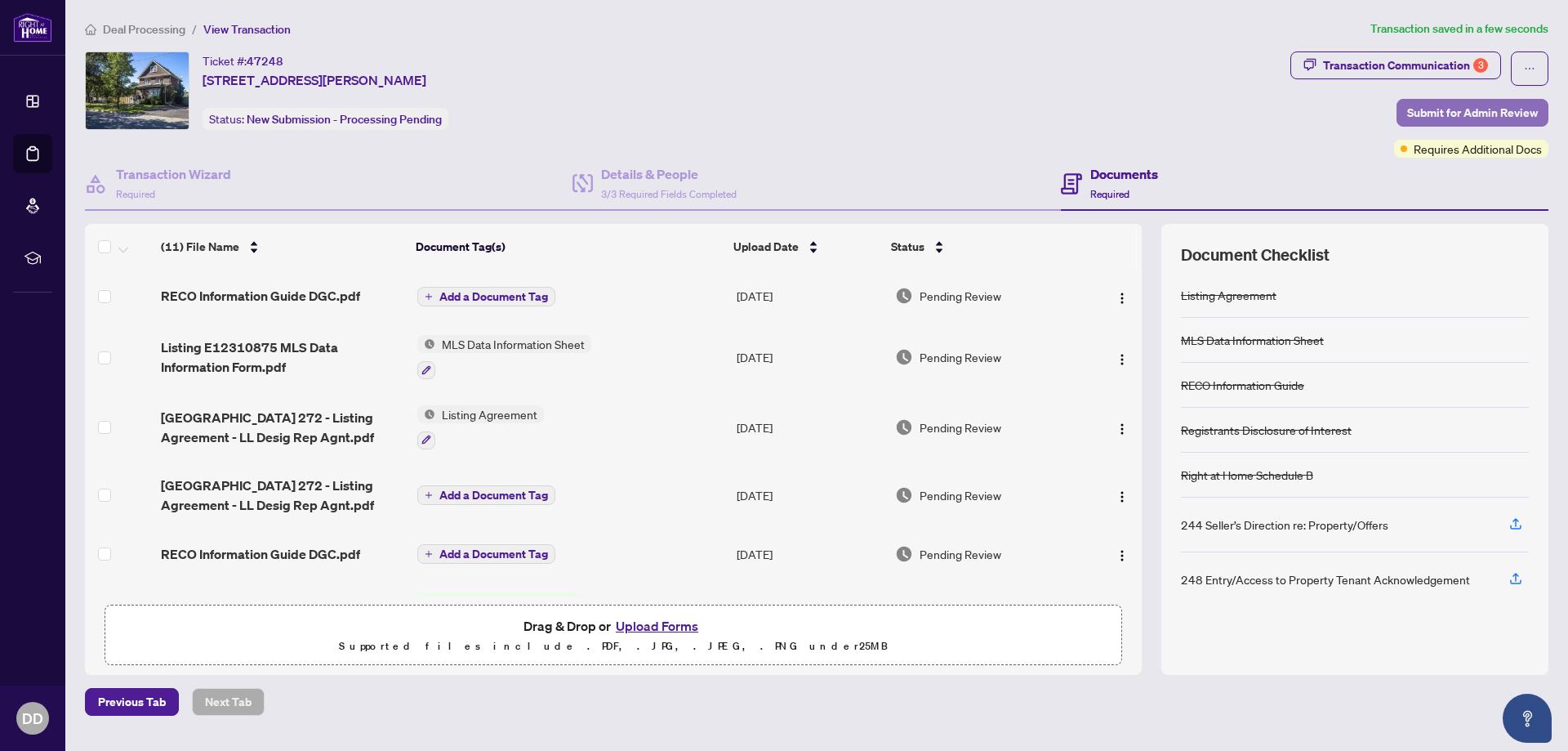
click at [1503, 107] on span "Submit for Admin Review" at bounding box center [1472, 113] width 130 height 26
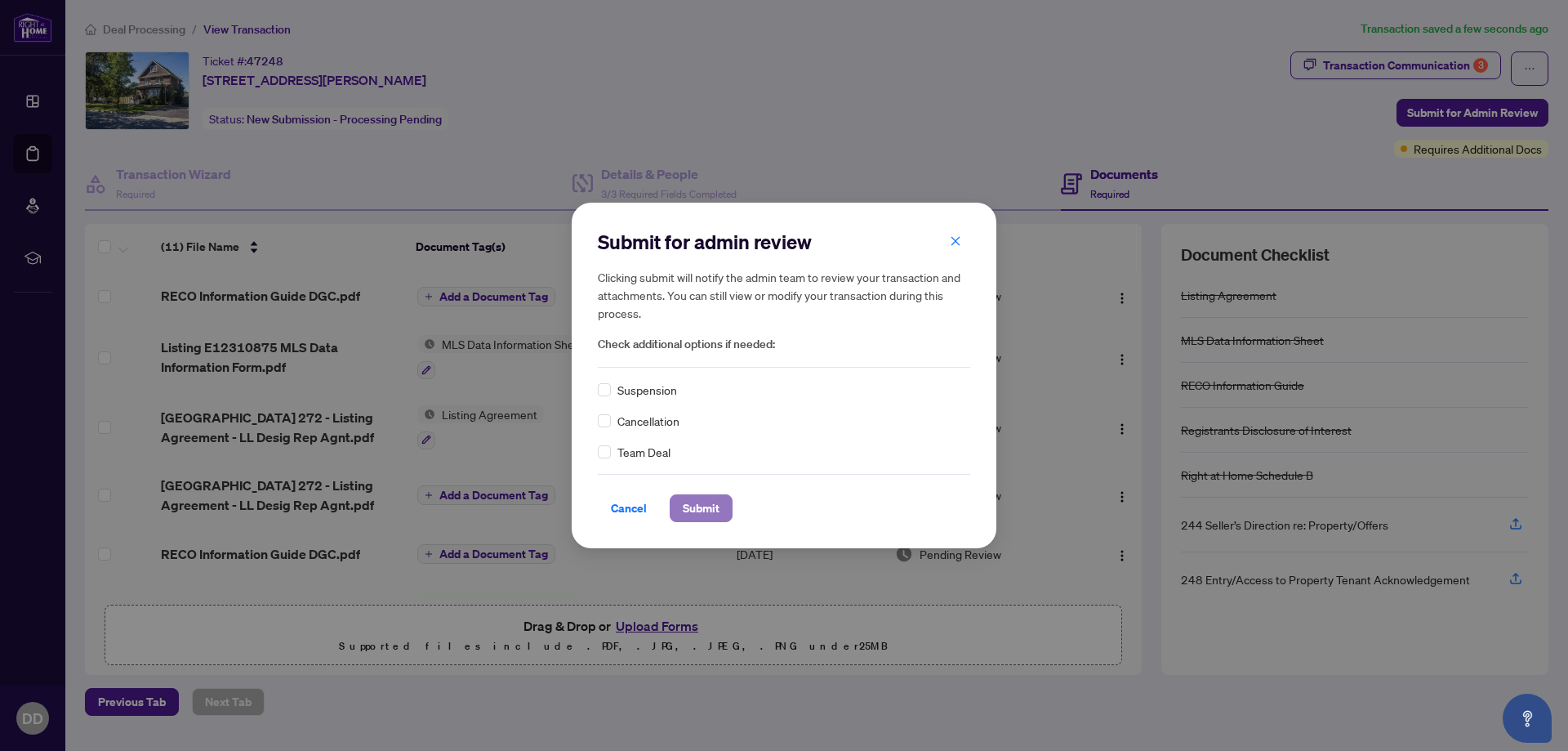
click at [709, 513] on span "Submit" at bounding box center [701, 508] width 37 height 26
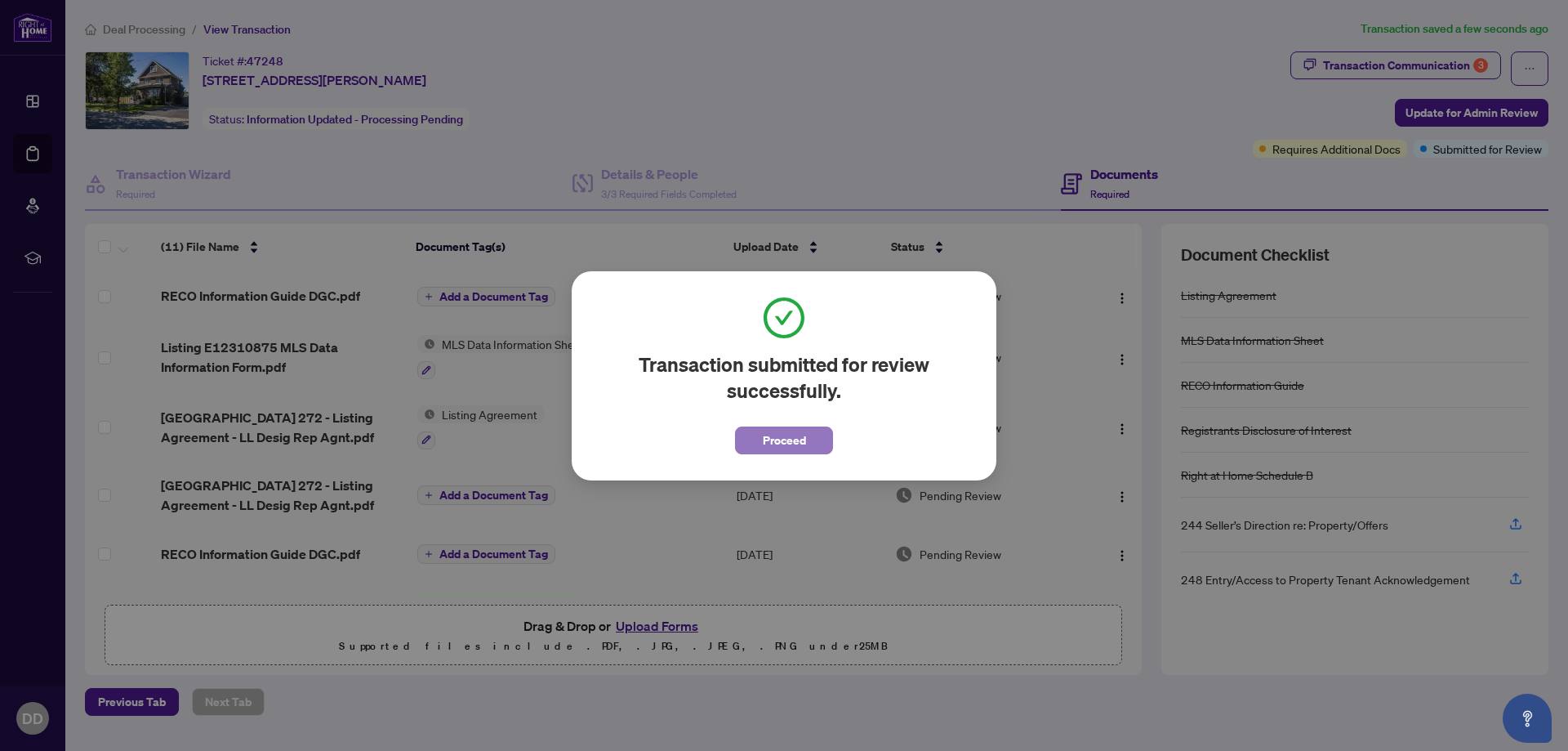
click at [782, 440] on span "Proceed" at bounding box center [784, 440] width 43 height 26
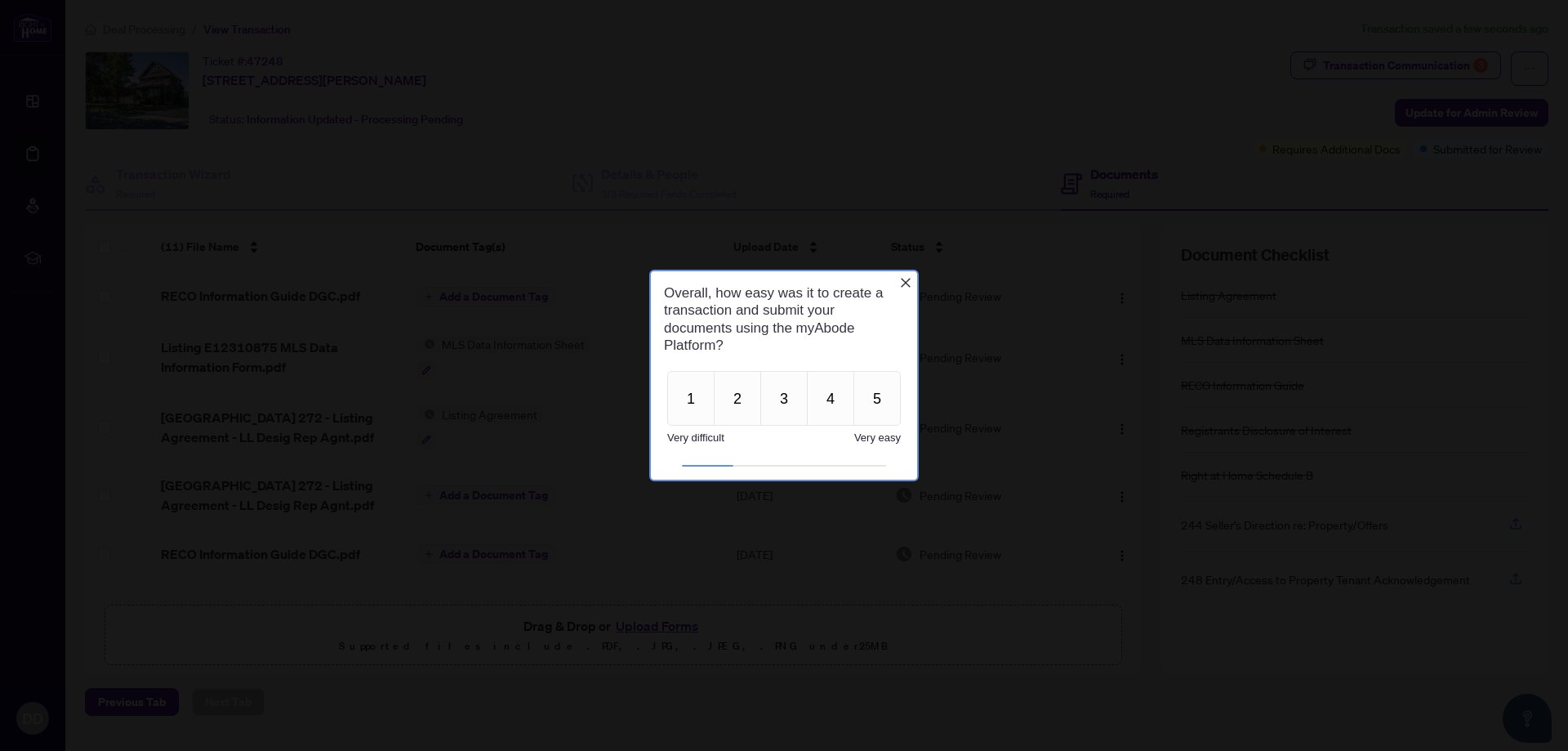
click at [907, 278] on icon "Close button" at bounding box center [906, 283] width 13 height 13
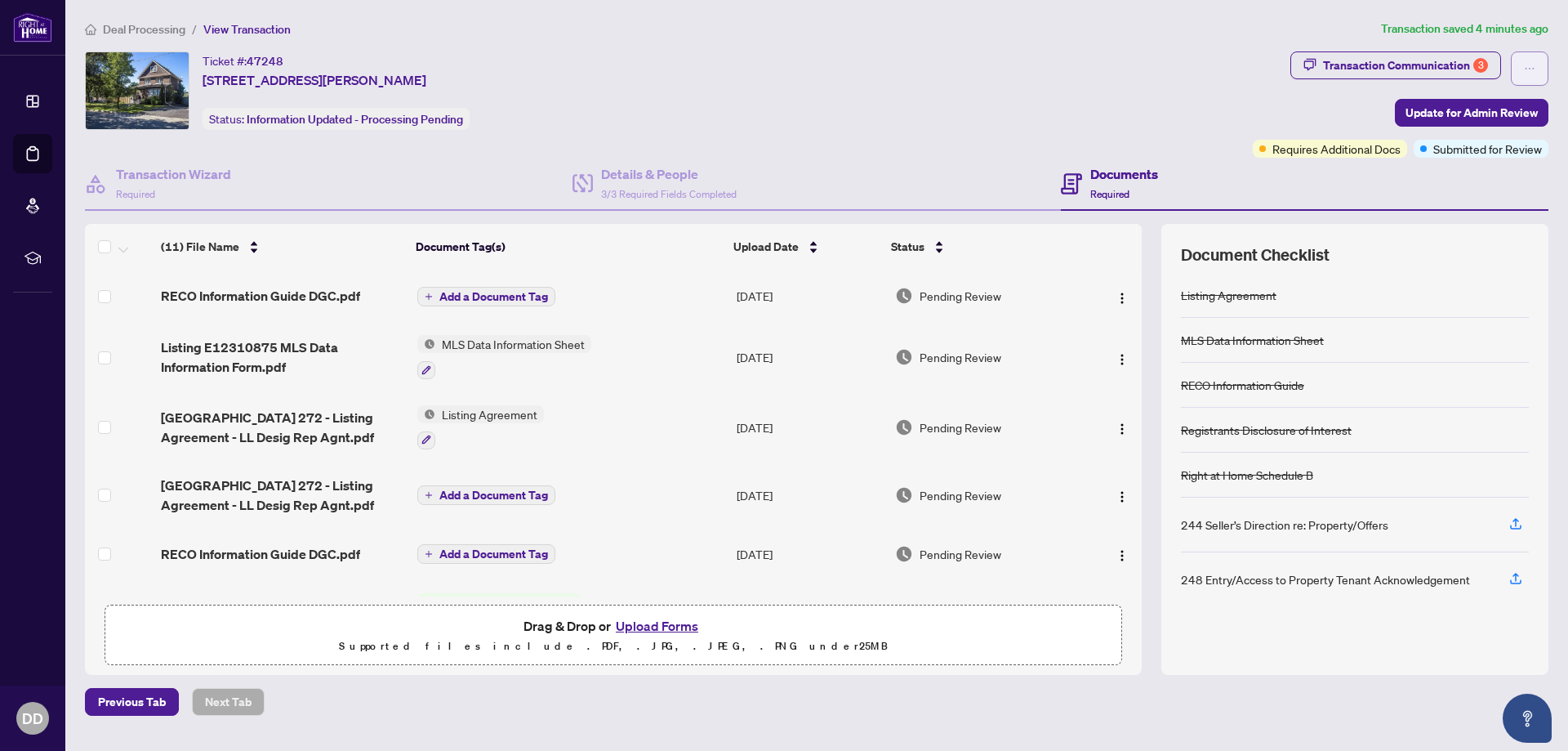
click at [1535, 63] on button "button" at bounding box center [1529, 69] width 37 height 35
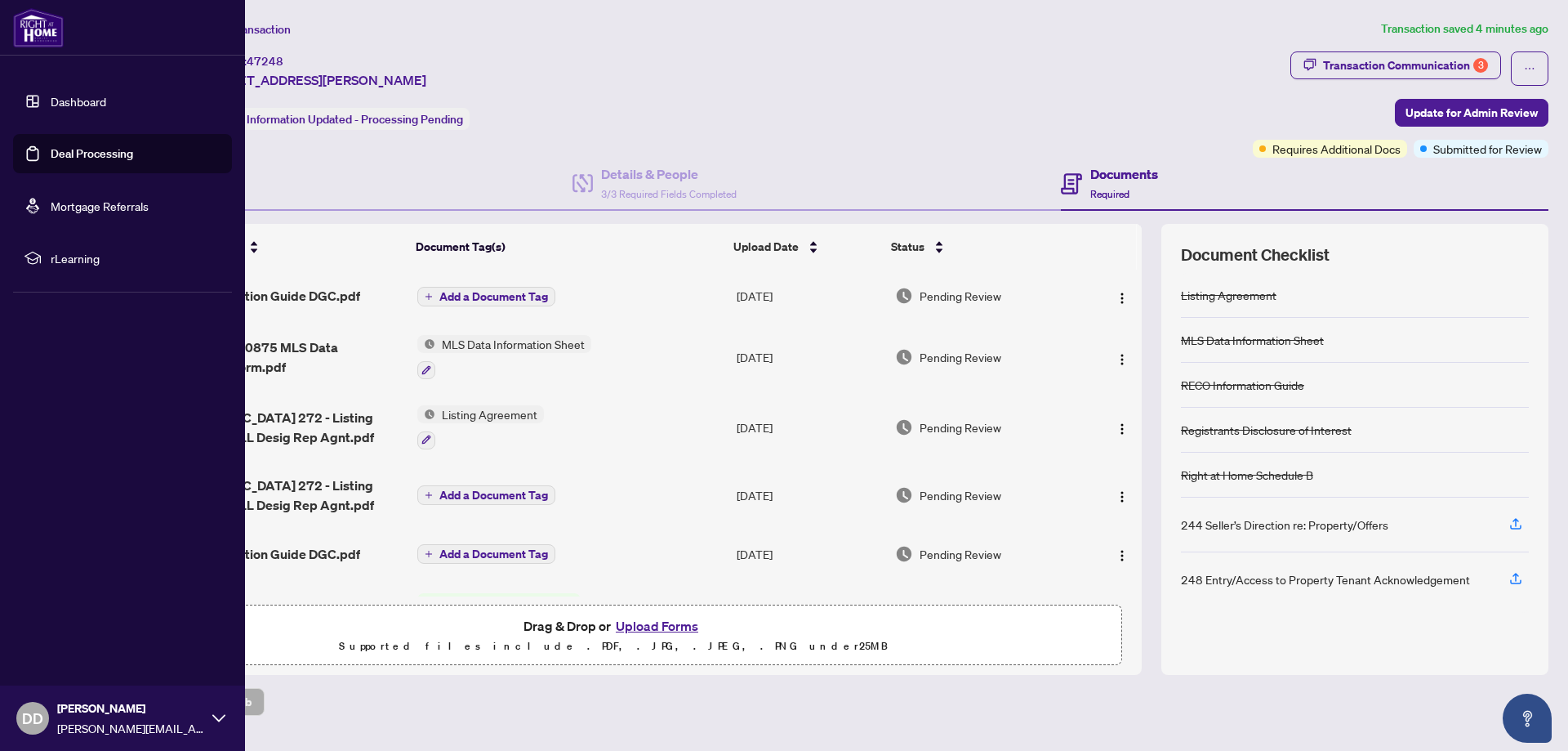
click at [217, 718] on icon at bounding box center [219, 718] width 13 height 13
click at [59, 622] on span "Logout" at bounding box center [65, 621] width 37 height 26
